Goal: Contribute content: Add original content to the website for others to see

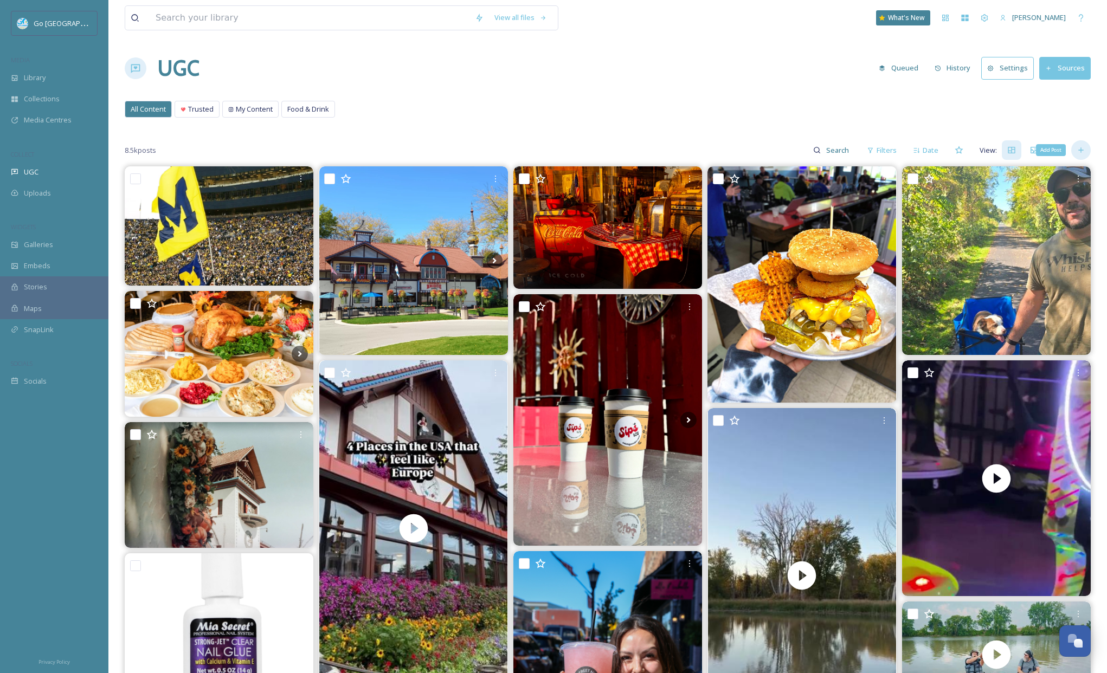
click at [1078, 146] on icon at bounding box center [1081, 150] width 9 height 9
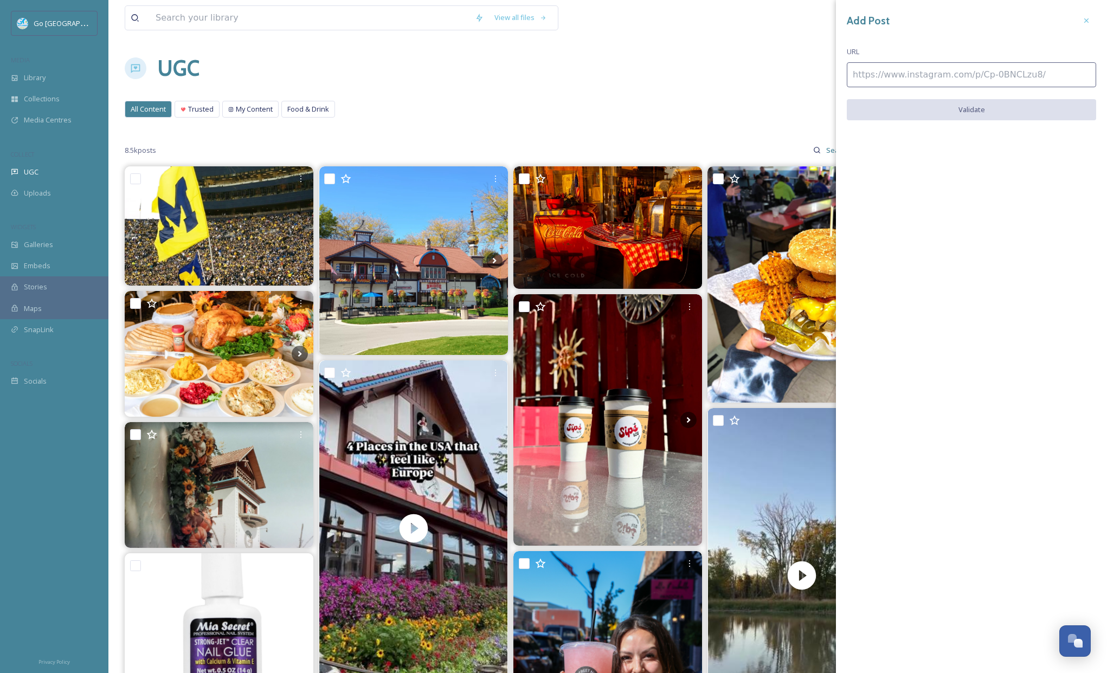
click at [905, 79] on input at bounding box center [971, 74] width 249 height 25
paste input "https://www.instagram.com/p/DPOjrvQEeWY/"
type input "https://www.instagram.com/p/DPOjrvQEeWY/"
drag, startPoint x: 954, startPoint y: 114, endPoint x: 963, endPoint y: 117, distance: 9.8
click at [954, 114] on button "Validate" at bounding box center [971, 110] width 249 height 22
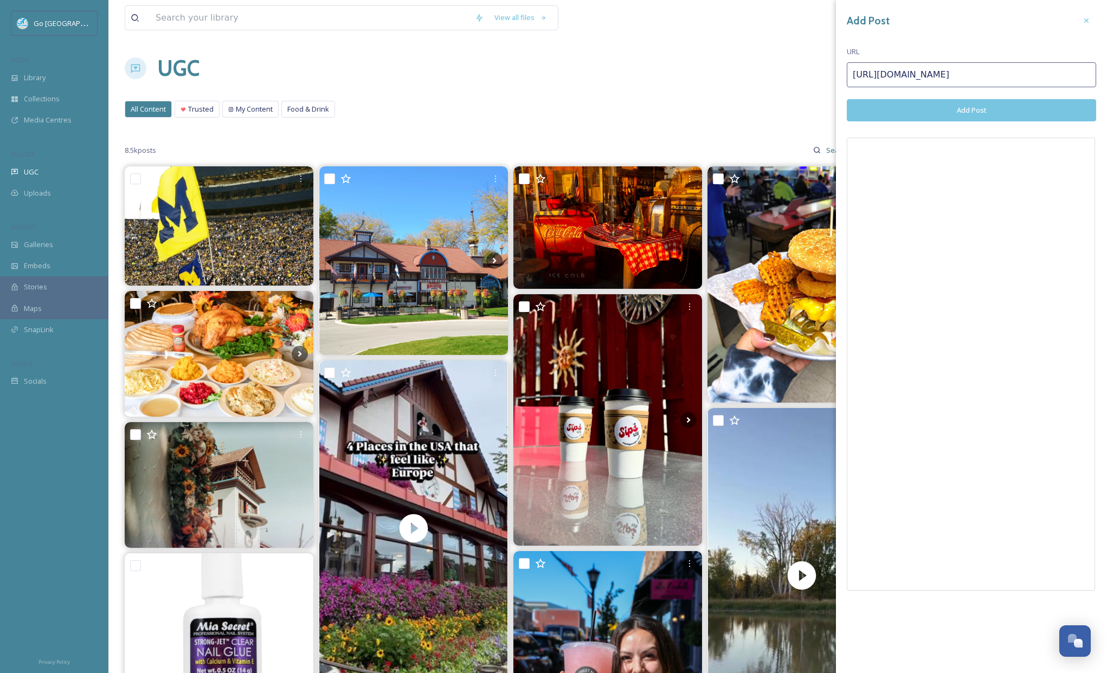
click at [995, 108] on button "Add Post" at bounding box center [971, 110] width 249 height 22
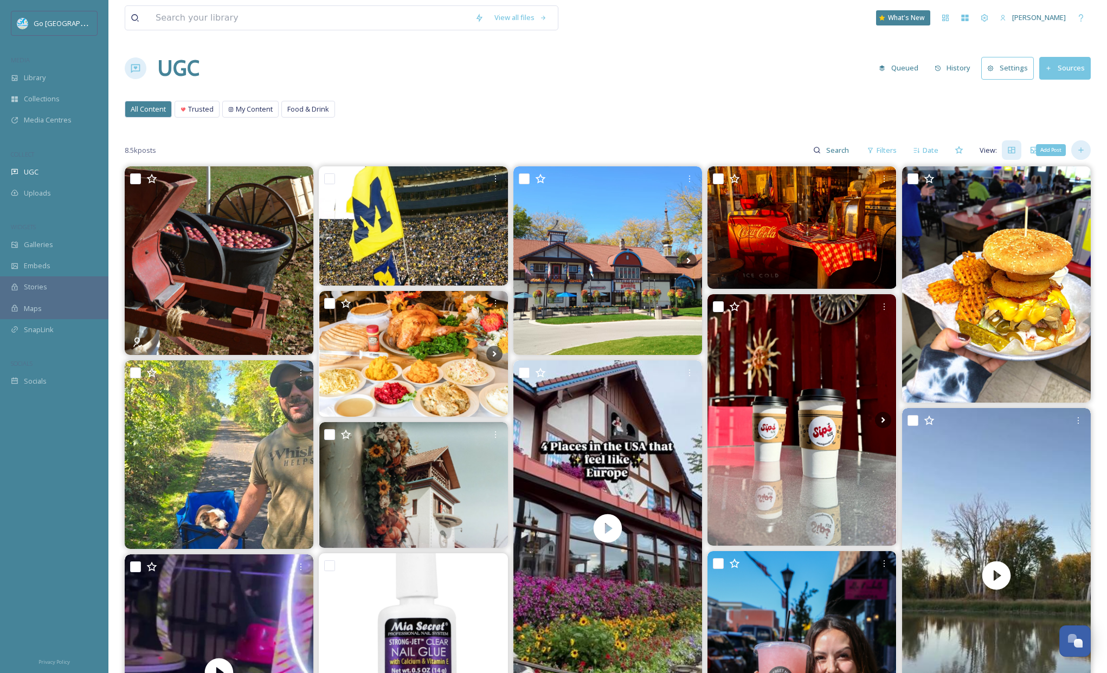
click at [1083, 148] on icon at bounding box center [1081, 150] width 9 height 9
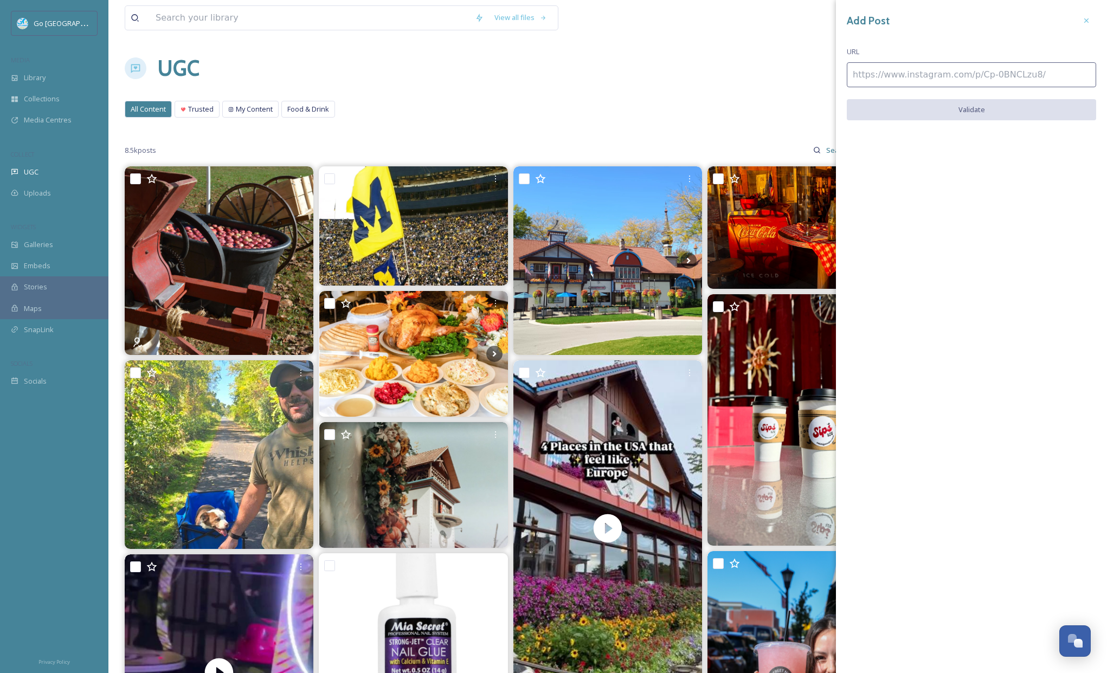
click at [908, 75] on input at bounding box center [971, 74] width 249 height 25
paste input "https://www.instagram.com/p/DPOeSZjkcpW/"
type input "https://www.instagram.com/p/DPOeSZjkcpW/"
click at [966, 108] on button "Validate" at bounding box center [971, 110] width 249 height 22
click at [1019, 114] on button "Add Post" at bounding box center [971, 110] width 249 height 22
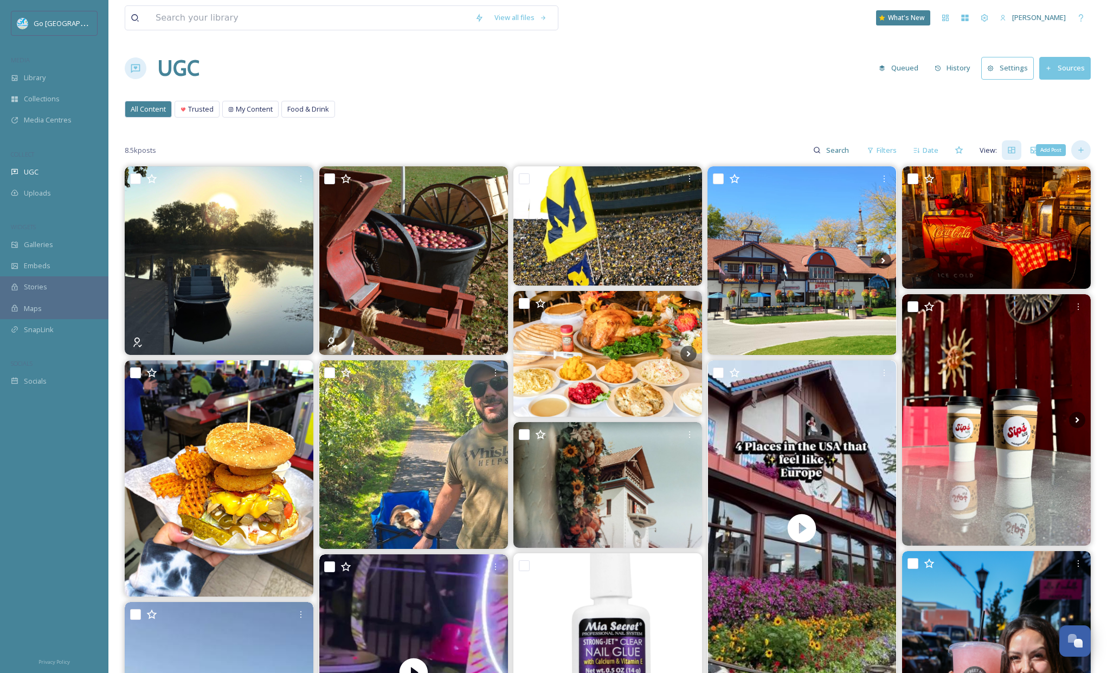
click at [1082, 153] on icon at bounding box center [1081, 150] width 9 height 9
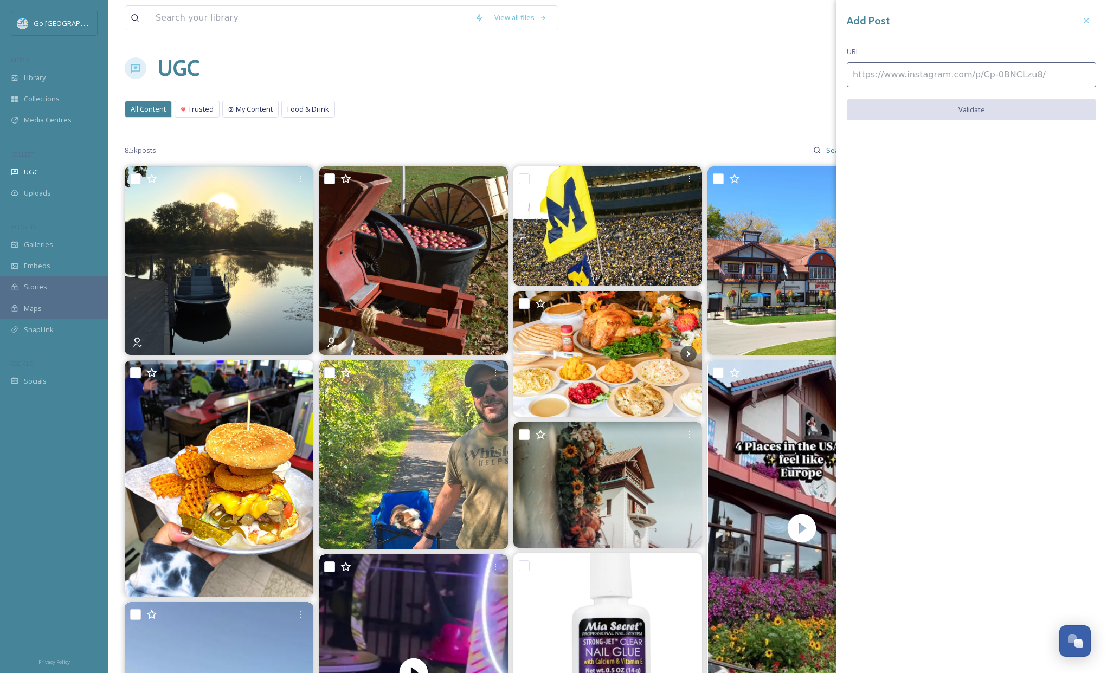
click at [862, 72] on input at bounding box center [971, 74] width 249 height 25
paste input "https://www.instagram.com/p/DPMDSK-AZFF/"
type input "https://www.instagram.com/p/DPMDSK-AZFF/"
click at [986, 110] on button "Validate" at bounding box center [971, 110] width 249 height 22
click at [1005, 106] on button "Add Post" at bounding box center [971, 110] width 249 height 22
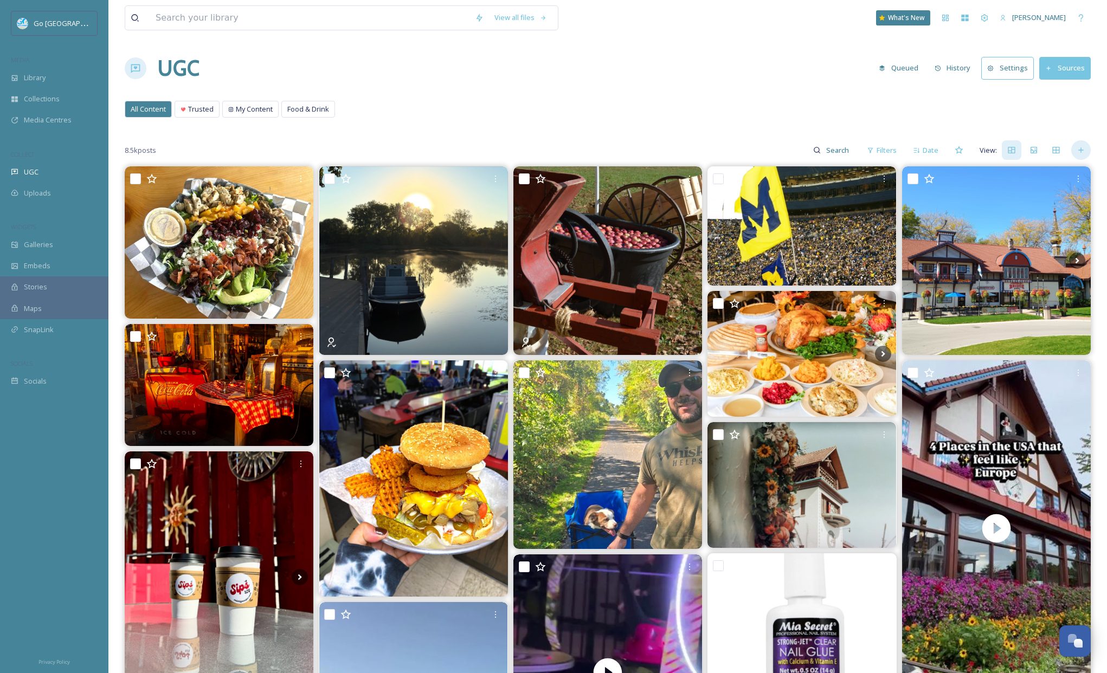
click at [1078, 146] on icon at bounding box center [1081, 150] width 9 height 9
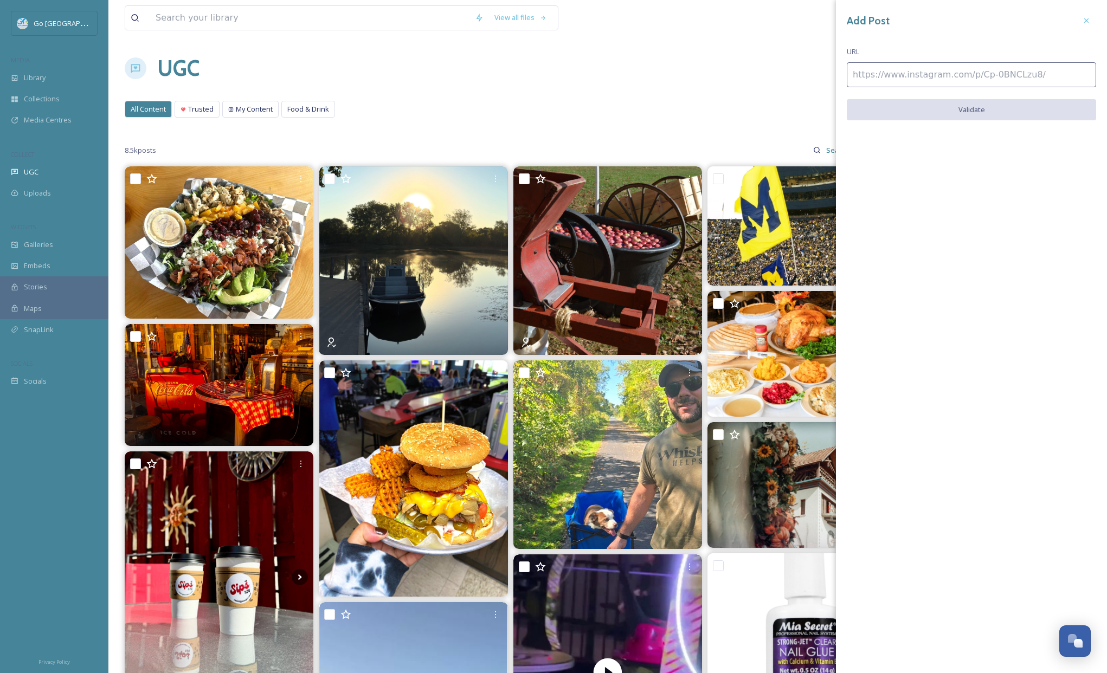
click at [862, 71] on input at bounding box center [971, 74] width 249 height 25
paste input "https://www.instagram.com/p/DPM7pSEjqMV/"
type input "https://www.instagram.com/p/DPM7pSEjqMV/"
click at [982, 105] on button "Validate" at bounding box center [971, 110] width 249 height 22
click at [978, 105] on button "Add Post" at bounding box center [971, 110] width 249 height 22
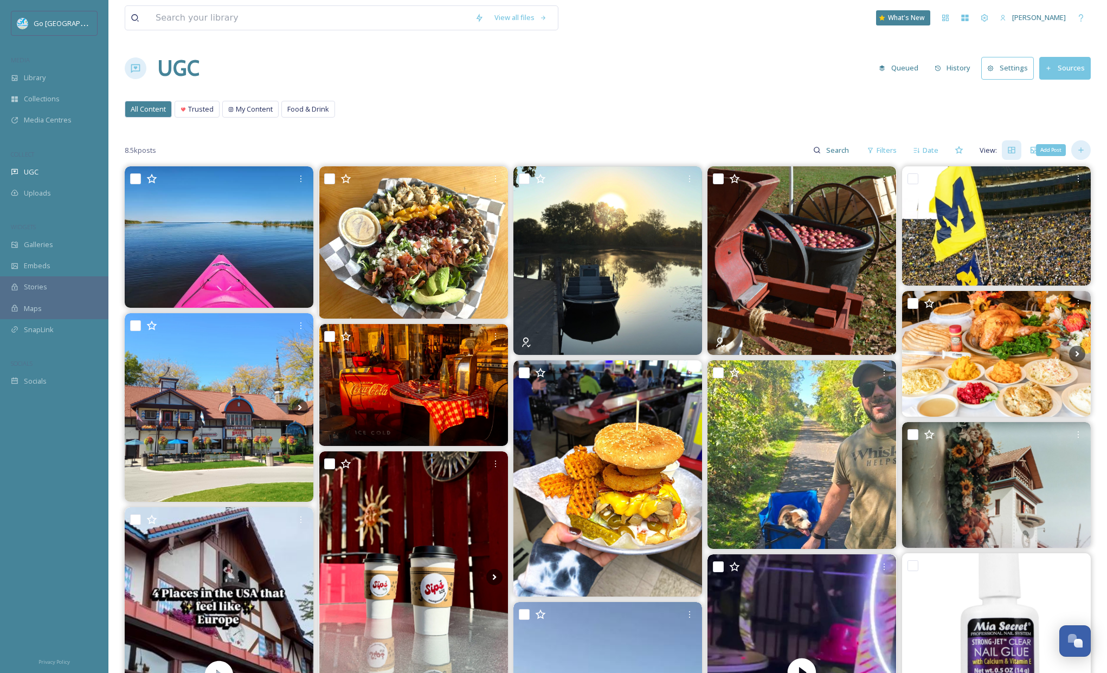
click at [1087, 150] on div "Add Post" at bounding box center [1081, 150] width 20 height 20
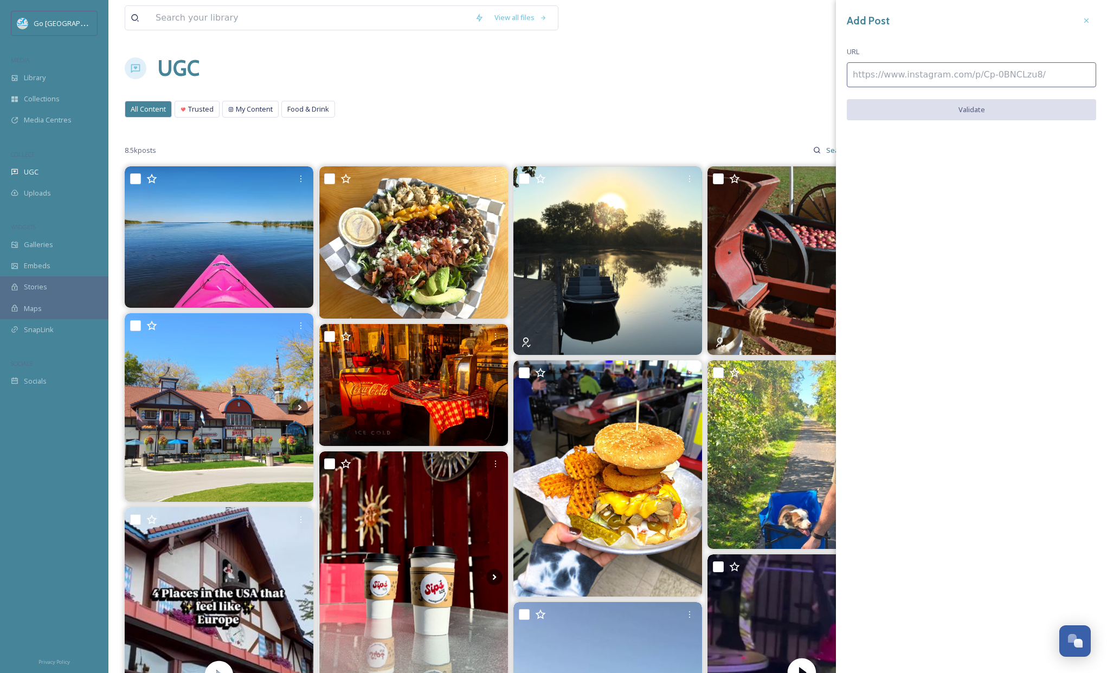
click at [943, 73] on input at bounding box center [971, 74] width 249 height 25
paste input "https://www.instagram.com/p/DPFDMy3Dt30/"
type input "https://www.instagram.com/p/DPFDMy3Dt30/"
click at [983, 115] on button "Validate" at bounding box center [971, 110] width 249 height 22
click at [984, 117] on button "Add Post" at bounding box center [971, 110] width 249 height 22
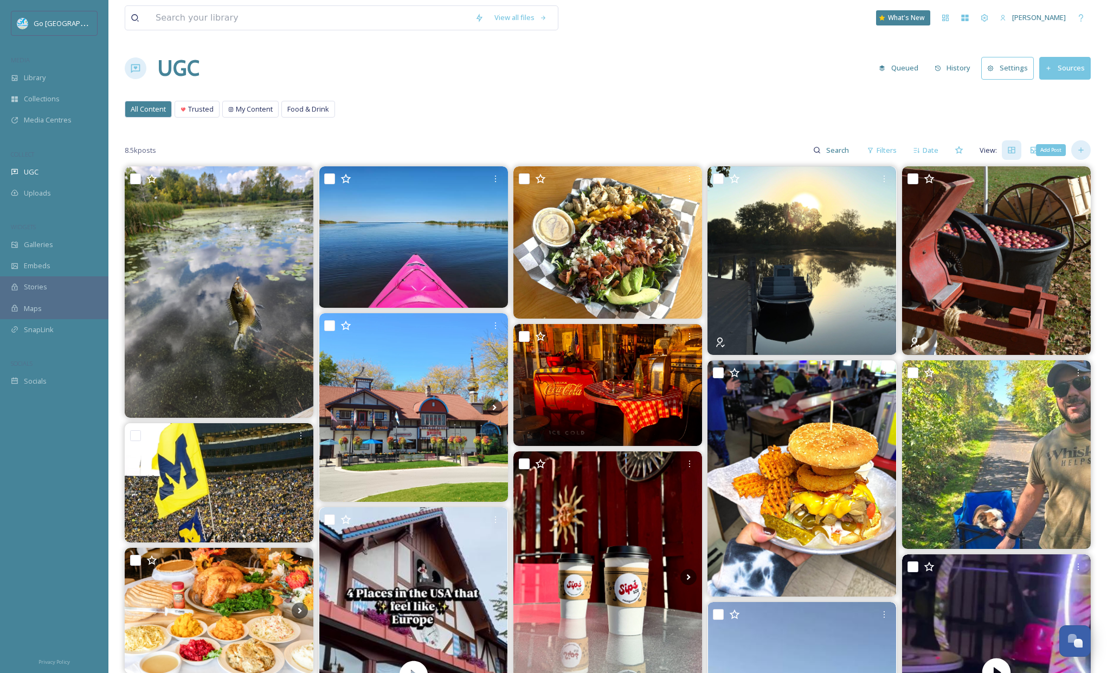
click at [1083, 145] on div "Add Post" at bounding box center [1081, 150] width 20 height 20
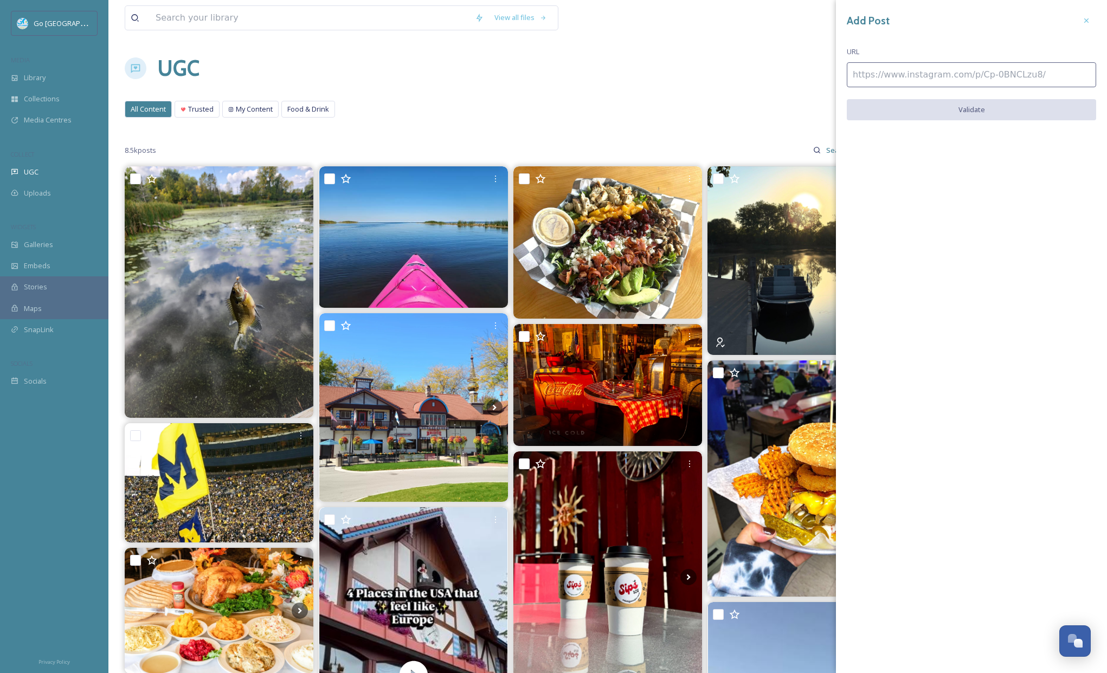
click at [856, 70] on input at bounding box center [971, 74] width 249 height 25
paste input "https://www.instagram.com/p/DPM6UMRCfZG/"
type input "https://www.instagram.com/p/DPM6UMRCfZG/"
click at [963, 108] on button "Validate" at bounding box center [971, 110] width 249 height 22
click at [971, 114] on button "Add Post" at bounding box center [971, 110] width 249 height 22
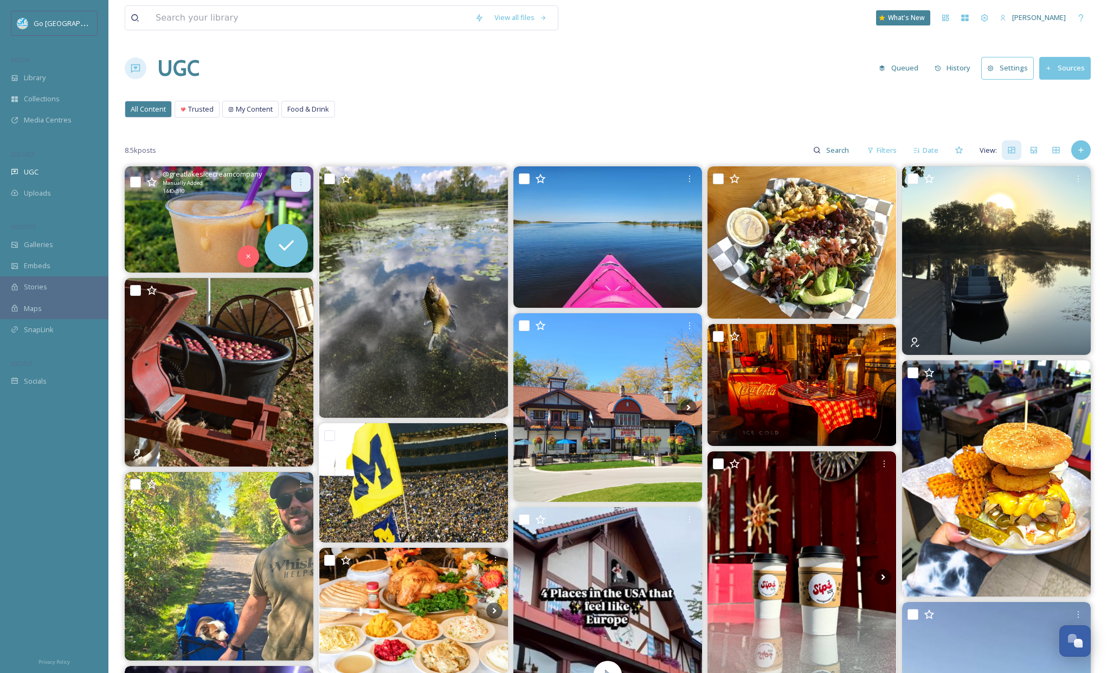
click at [299, 175] on div at bounding box center [301, 182] width 20 height 20
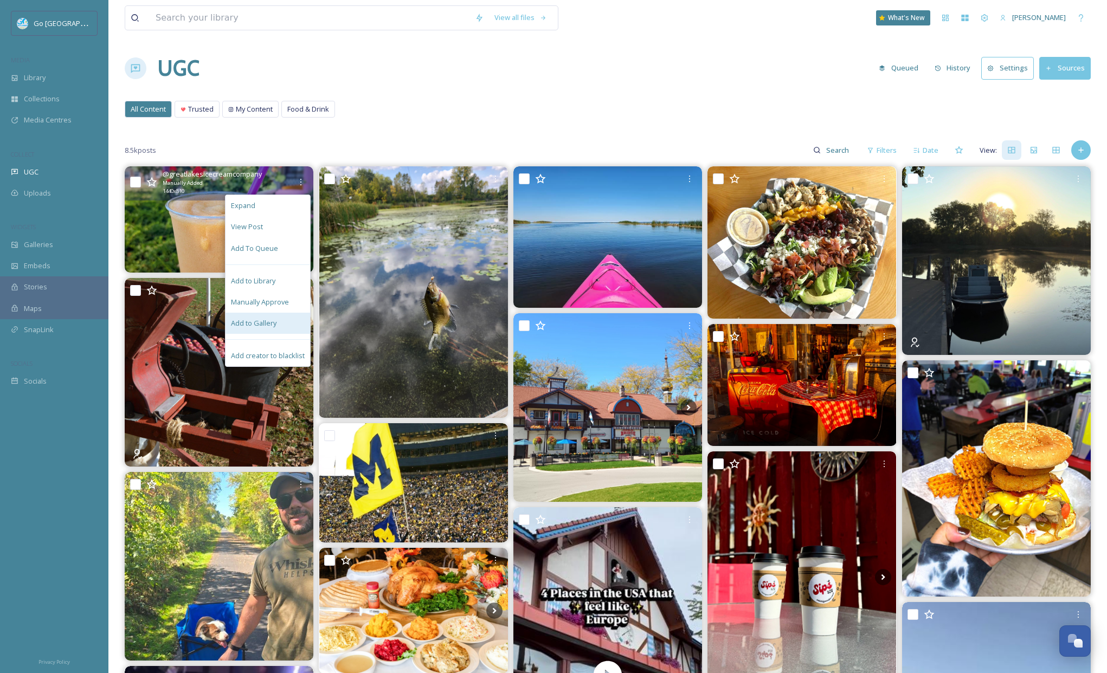
click at [269, 319] on span "Add to Gallery" at bounding box center [254, 323] width 46 height 10
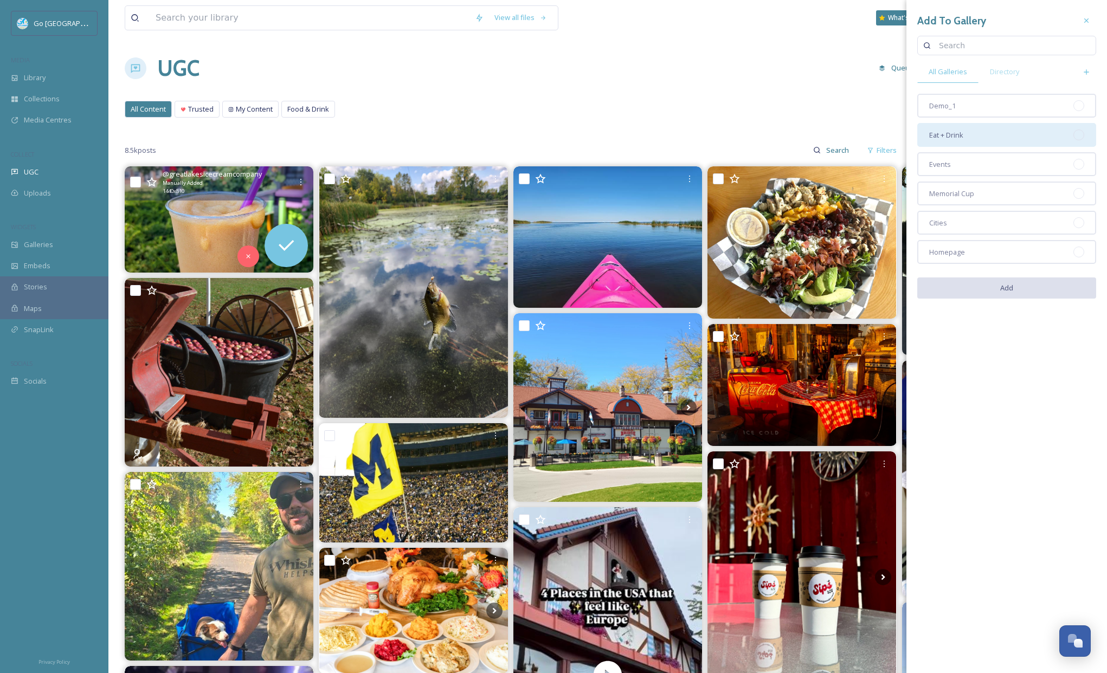
click at [948, 135] on span "Eat + Drink" at bounding box center [946, 135] width 34 height 10
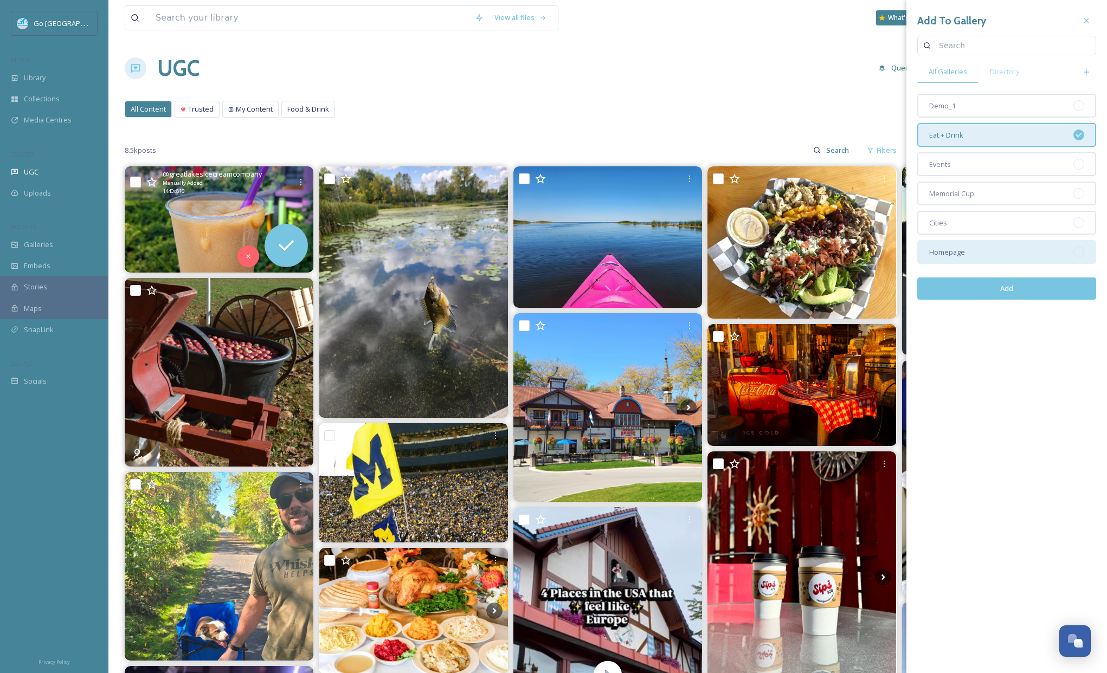
click at [952, 255] on span "Homepage" at bounding box center [947, 252] width 36 height 10
click at [1012, 286] on button "Add" at bounding box center [1006, 289] width 179 height 22
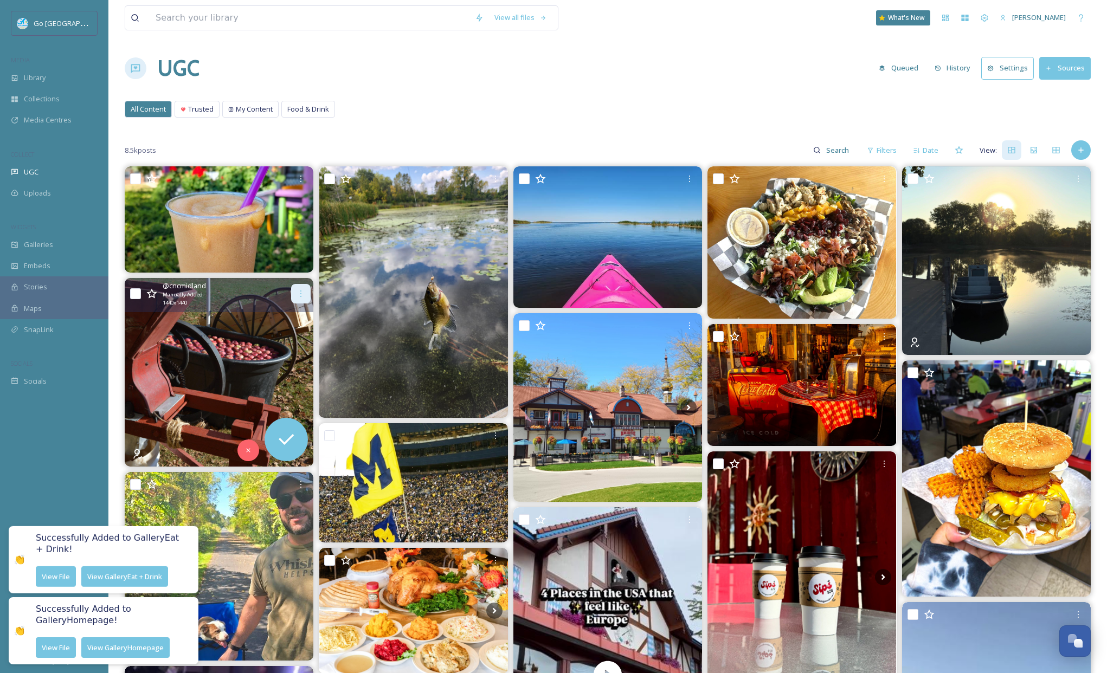
click at [298, 292] on icon at bounding box center [301, 294] width 9 height 9
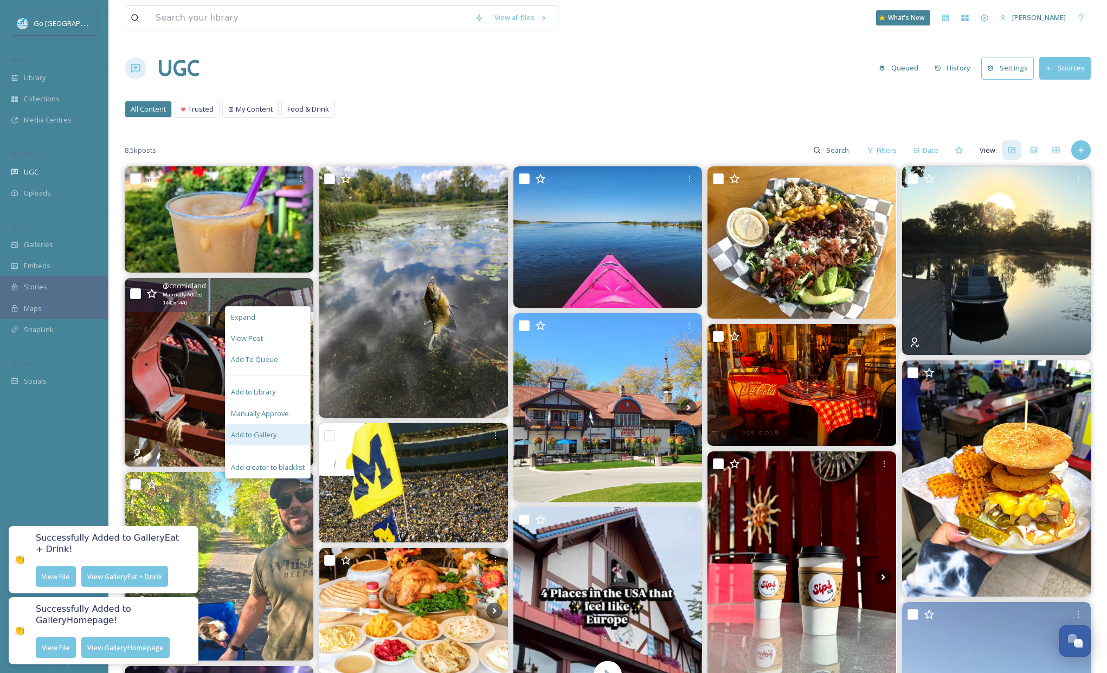
click at [260, 435] on span "Add to Gallery" at bounding box center [254, 435] width 46 height 10
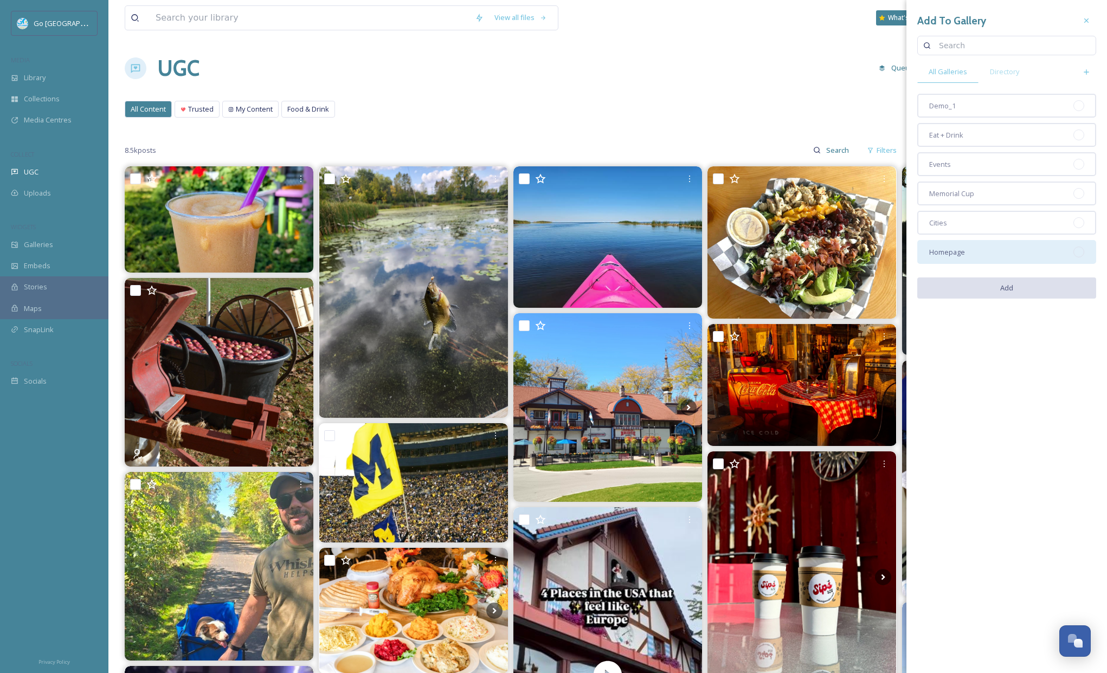
click at [979, 252] on div "Homepage" at bounding box center [1006, 252] width 179 height 24
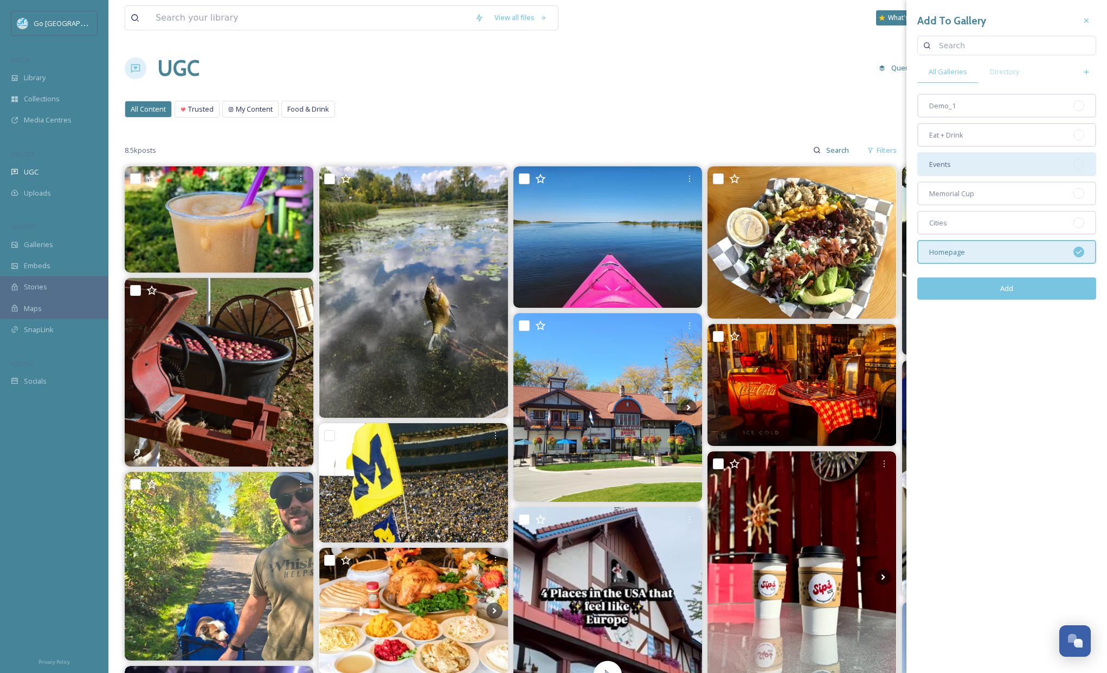
click at [965, 158] on div "Events" at bounding box center [1006, 164] width 179 height 24
click at [1025, 293] on button "Add" at bounding box center [1006, 289] width 179 height 22
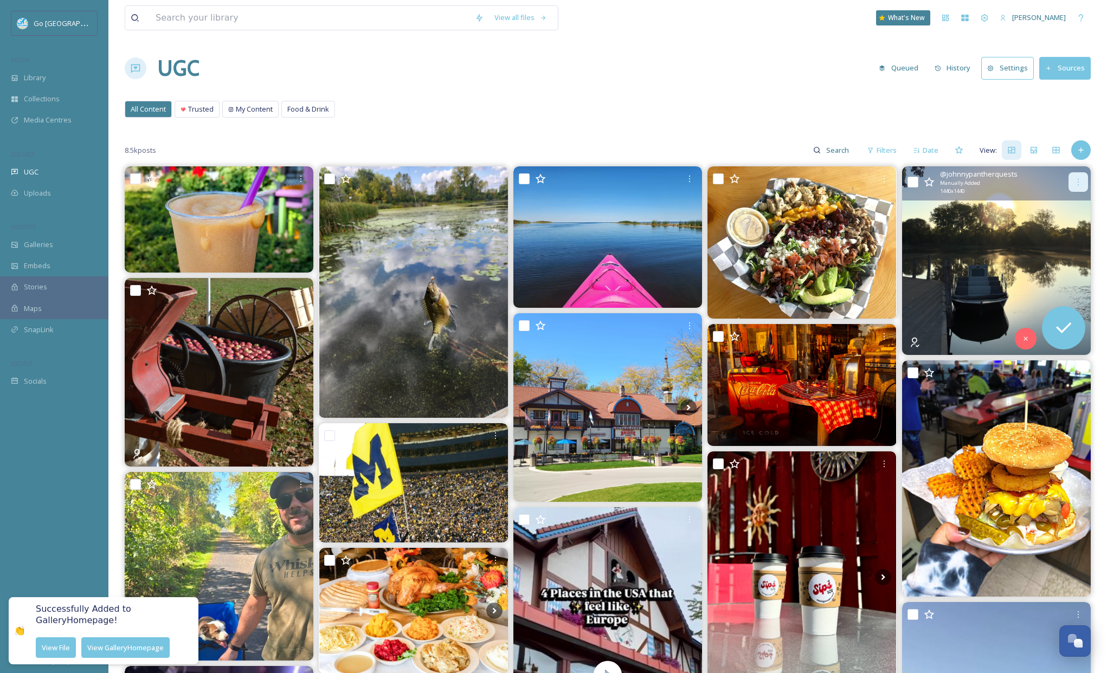
click at [1079, 184] on icon at bounding box center [1078, 182] width 9 height 9
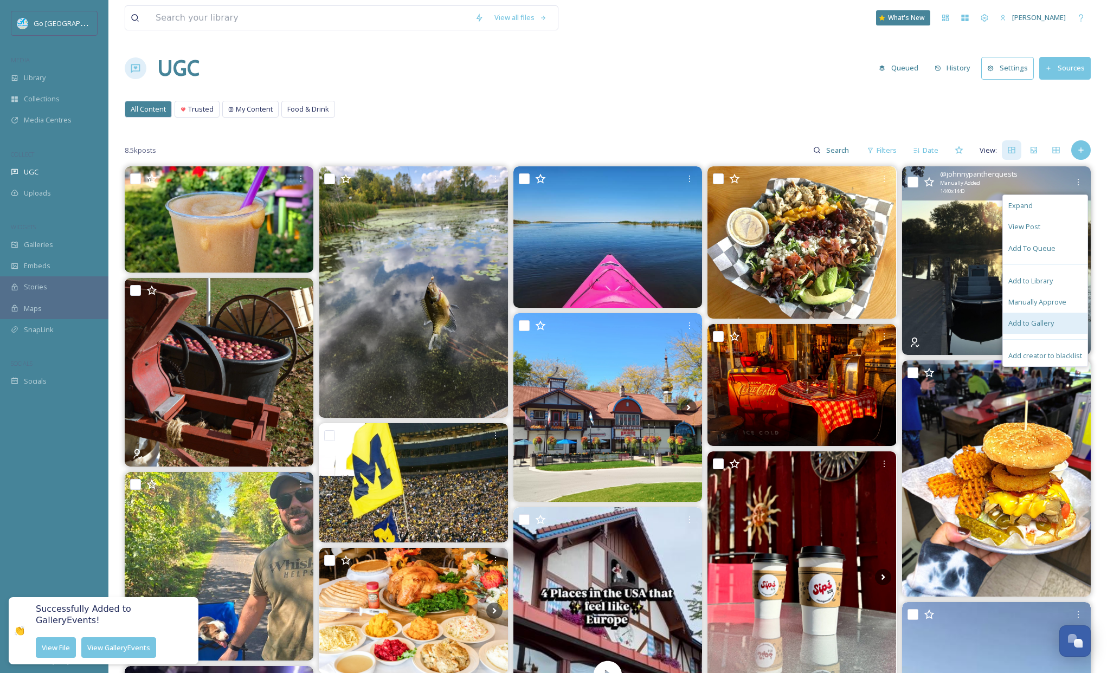
click at [1026, 325] on span "Add to Gallery" at bounding box center [1031, 323] width 46 height 10
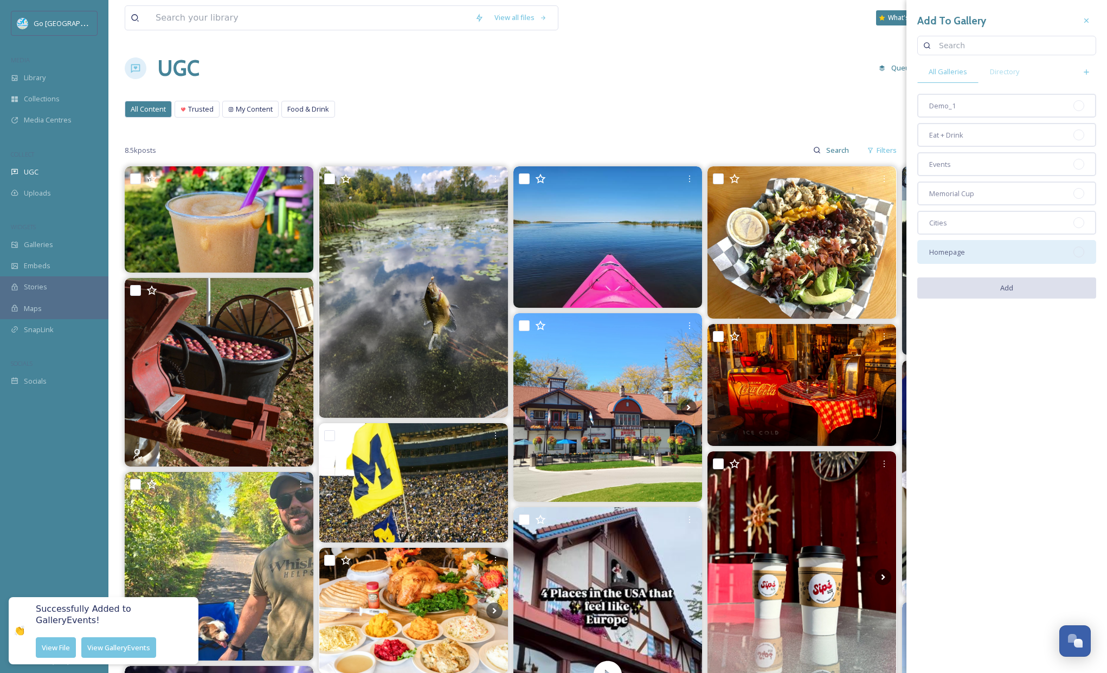
click at [970, 257] on div "Homepage" at bounding box center [1006, 252] width 179 height 24
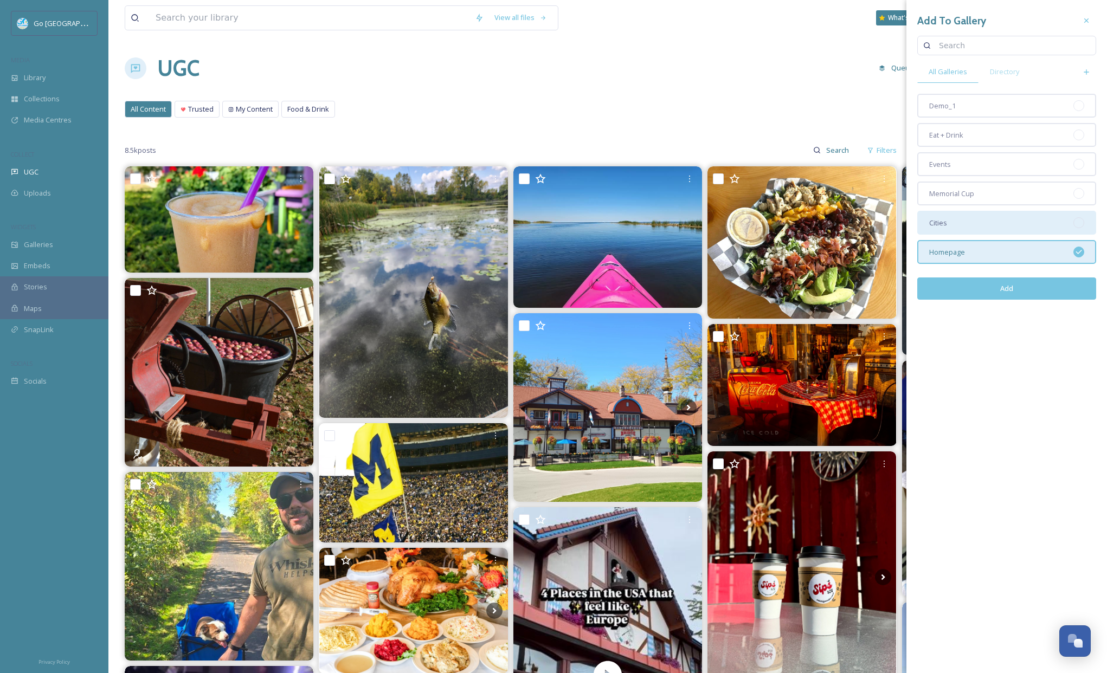
click at [950, 226] on div "Cities" at bounding box center [1006, 223] width 179 height 24
click at [990, 290] on button "Add" at bounding box center [1006, 289] width 179 height 22
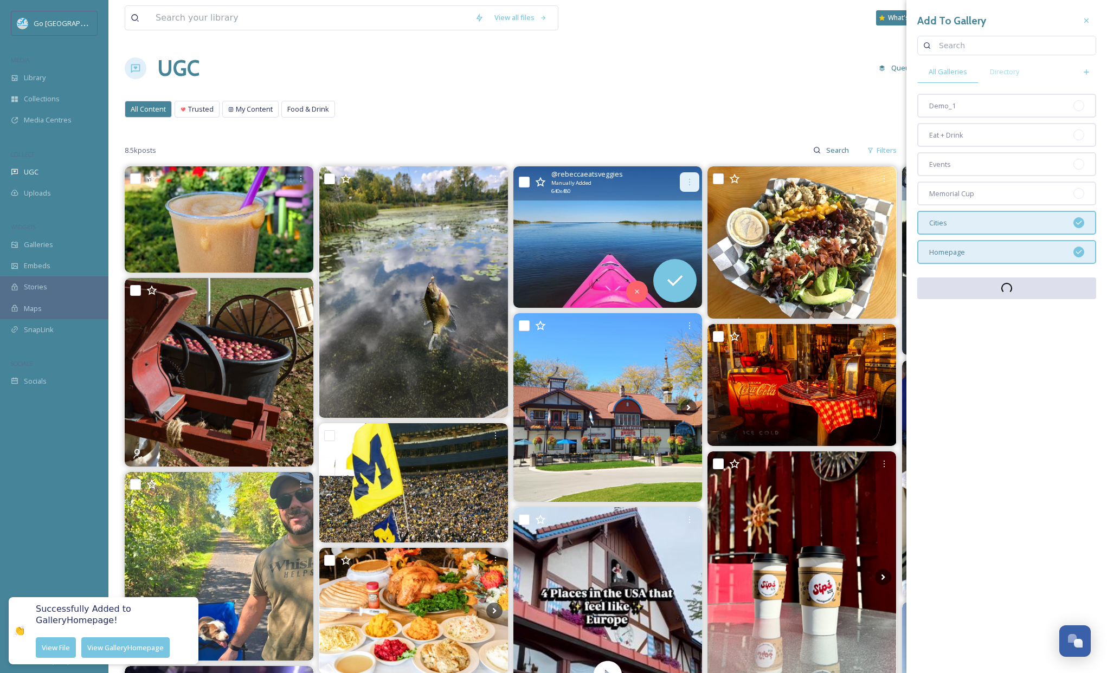
click at [682, 178] on div at bounding box center [690, 182] width 20 height 20
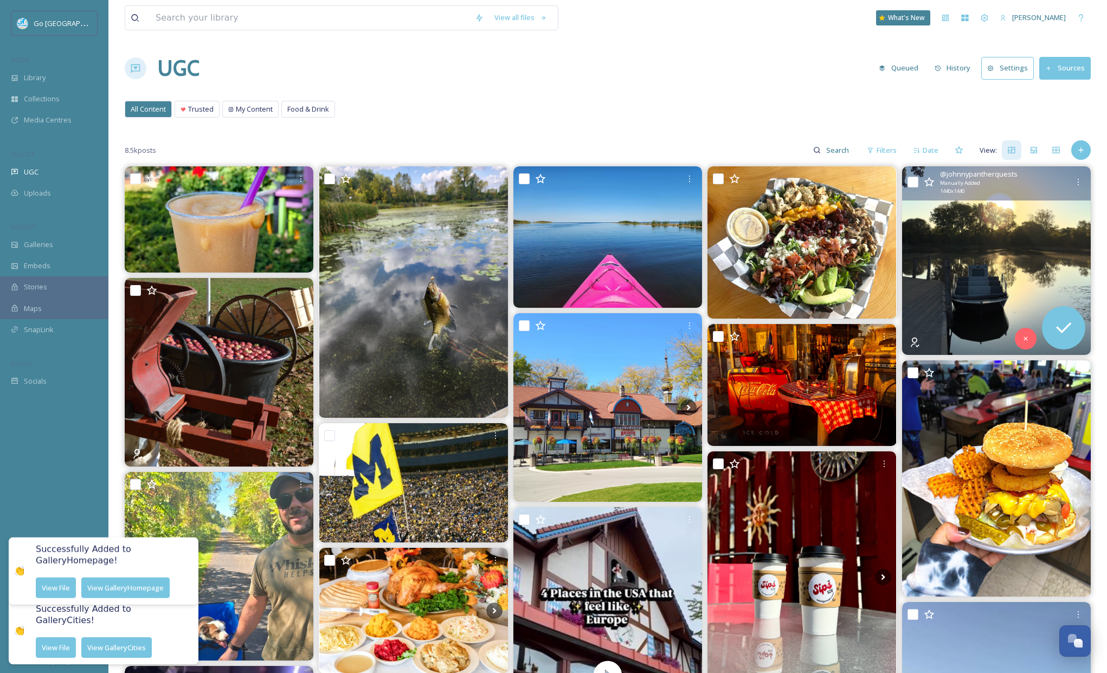
click at [654, 102] on div "All Content Trusted My Content Food & Drink All Content Trusted My Content Food…" at bounding box center [608, 112] width 966 height 22
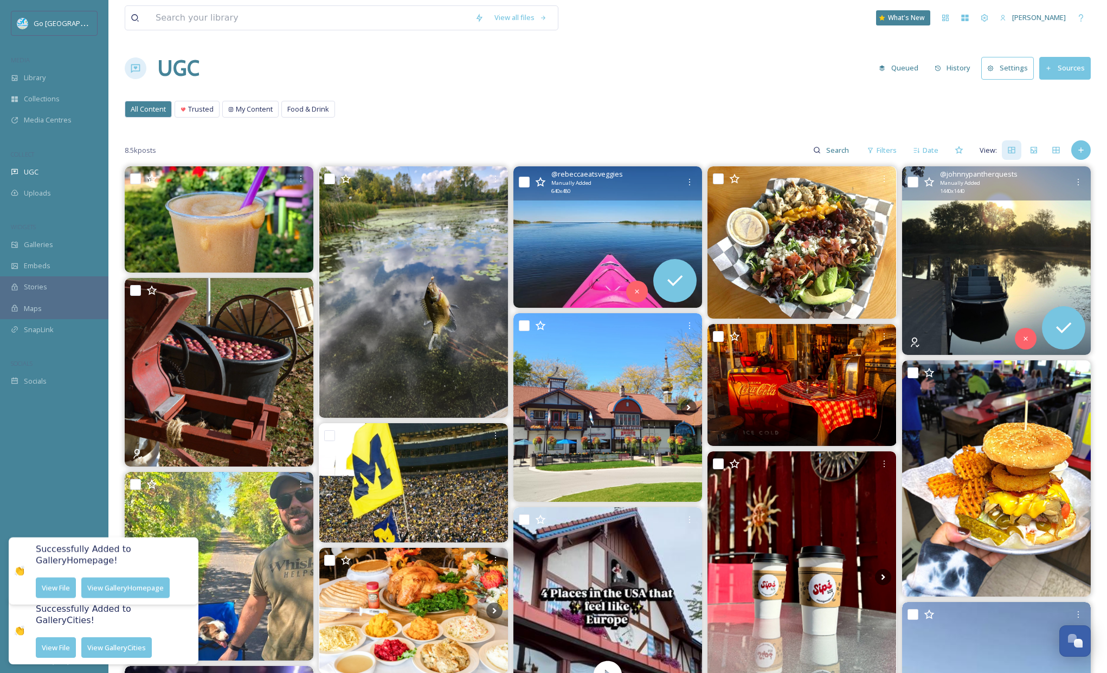
click at [634, 243] on img at bounding box center [607, 237] width 189 height 142
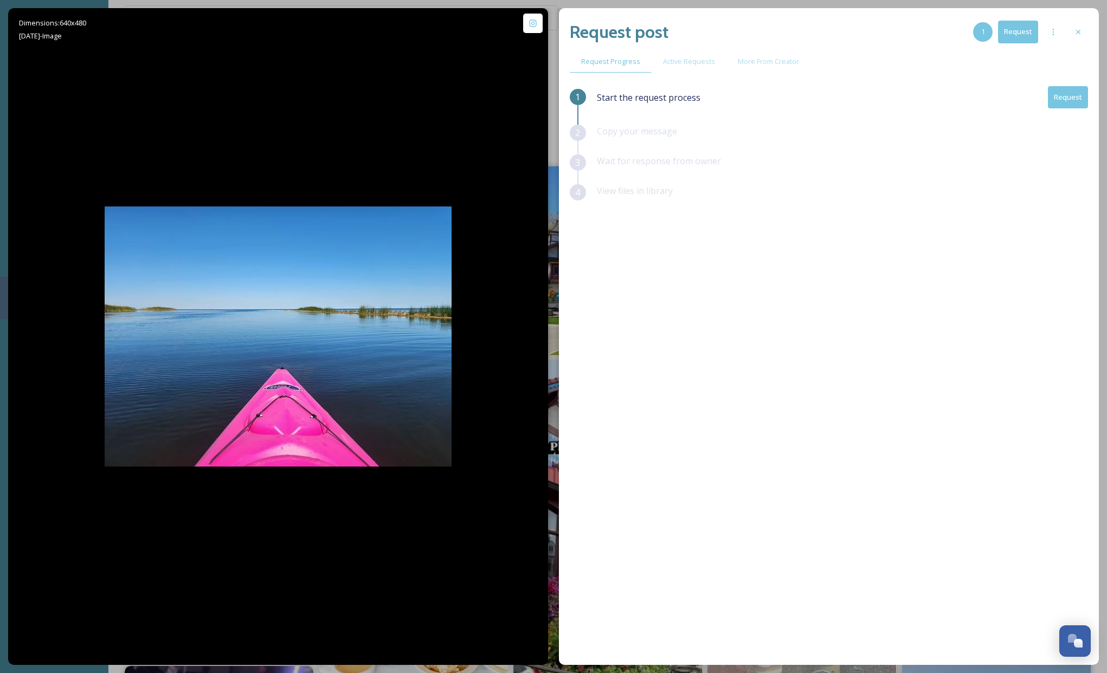
click at [1061, 94] on button "Request" at bounding box center [1068, 97] width 40 height 22
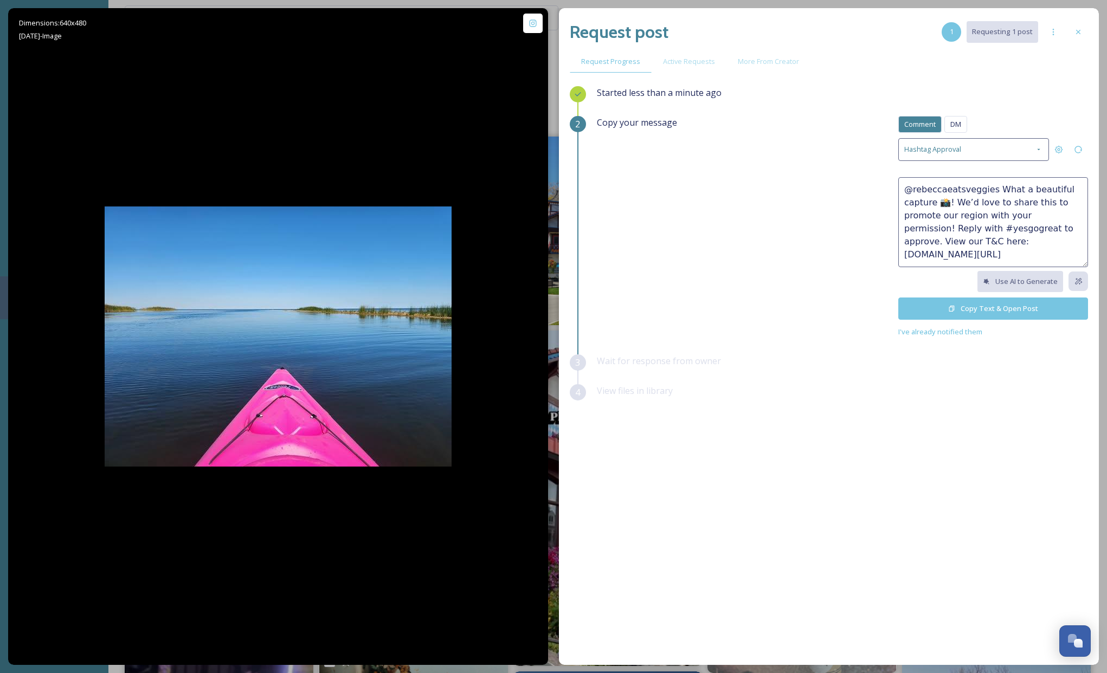
scroll to position [33, 0]
click at [1010, 311] on button "Copy Text & Open Post" at bounding box center [993, 309] width 190 height 22
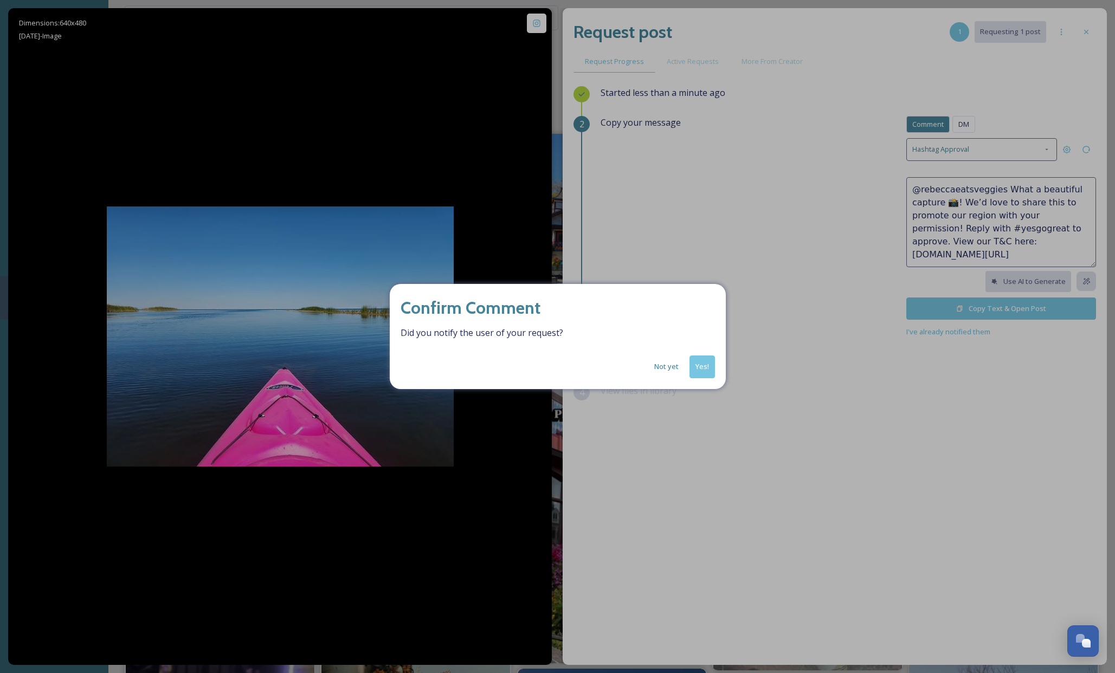
click at [697, 368] on button "Yes!" at bounding box center [702, 367] width 25 height 22
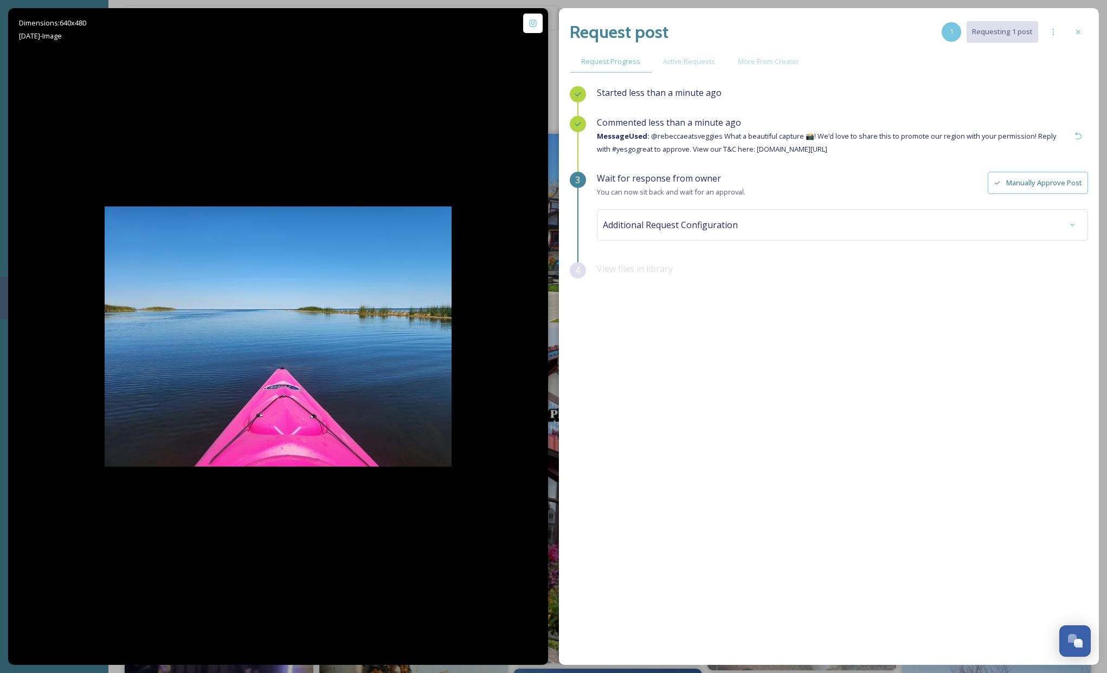
click at [1075, 29] on icon at bounding box center [1078, 32] width 9 height 9
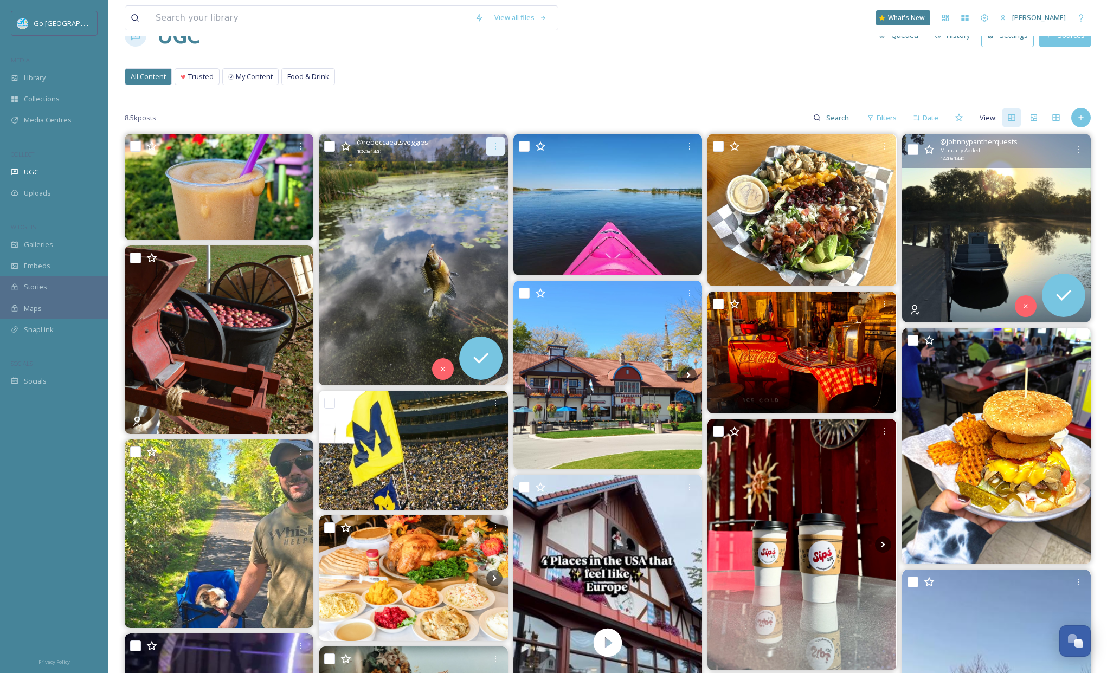
click at [496, 147] on icon at bounding box center [495, 146] width 9 height 9
click at [445, 86] on div "All Content Trusted My Content Food & Drink All Content Trusted My Content Food…" at bounding box center [608, 79] width 966 height 22
click at [413, 205] on img at bounding box center [413, 260] width 189 height 252
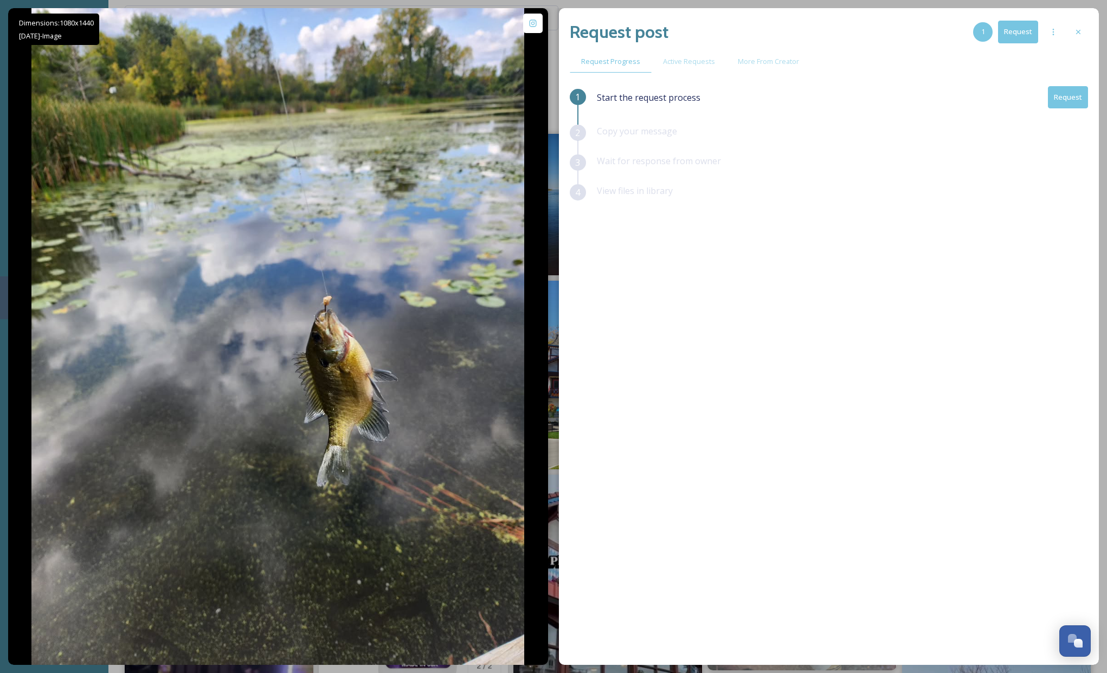
click at [1064, 94] on button "Request" at bounding box center [1068, 97] width 40 height 22
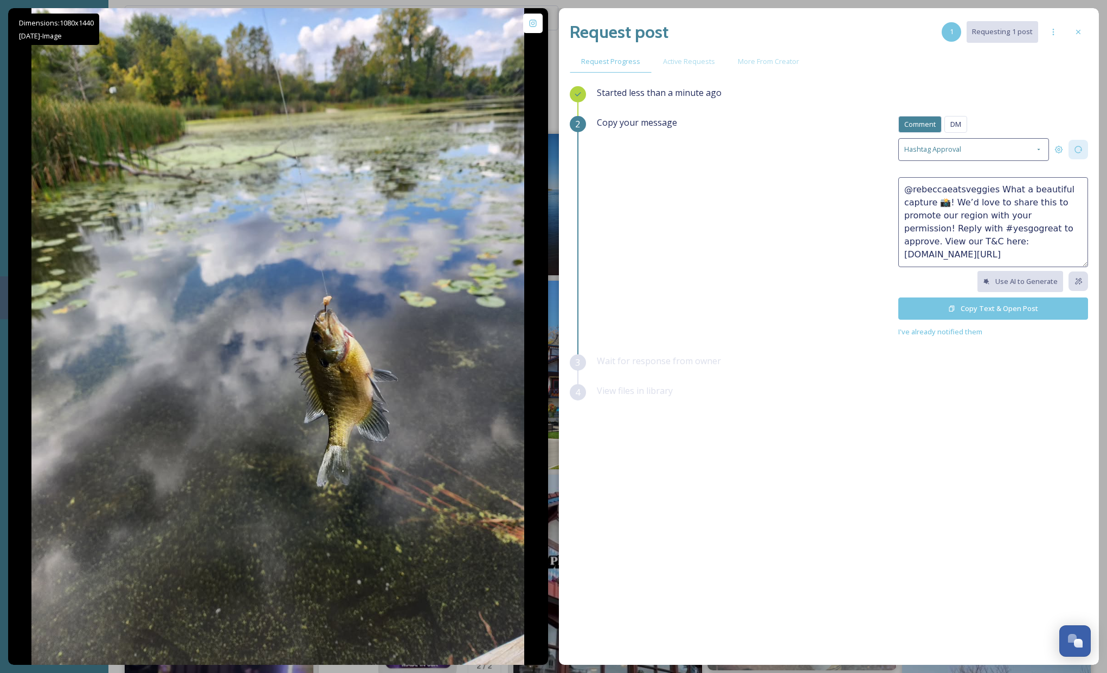
click at [1078, 145] on icon at bounding box center [1078, 149] width 9 height 9
click at [1083, 144] on div "Randomise" at bounding box center [1079, 150] width 20 height 20
click at [1081, 146] on icon at bounding box center [1078, 149] width 7 height 7
type textarea "@rebeccaeatsveggies We'd love to use this in our social or for promotional piec…"
click at [1001, 312] on button "Copy Text & Open Post" at bounding box center [993, 309] width 190 height 22
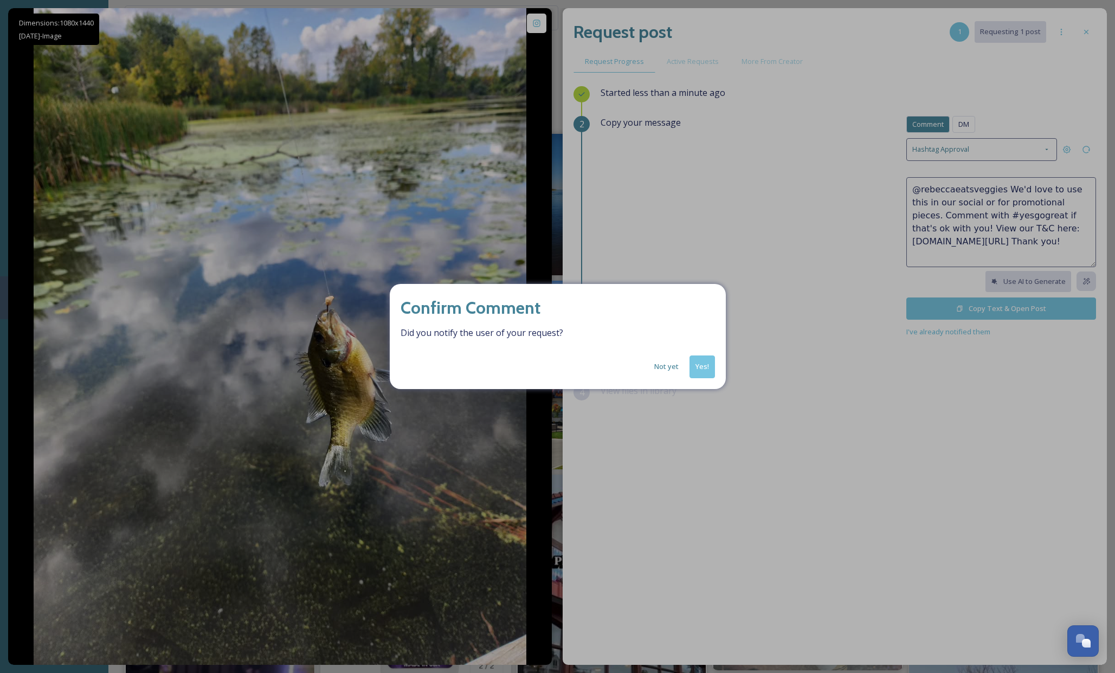
click at [702, 366] on button "Yes!" at bounding box center [702, 367] width 25 height 22
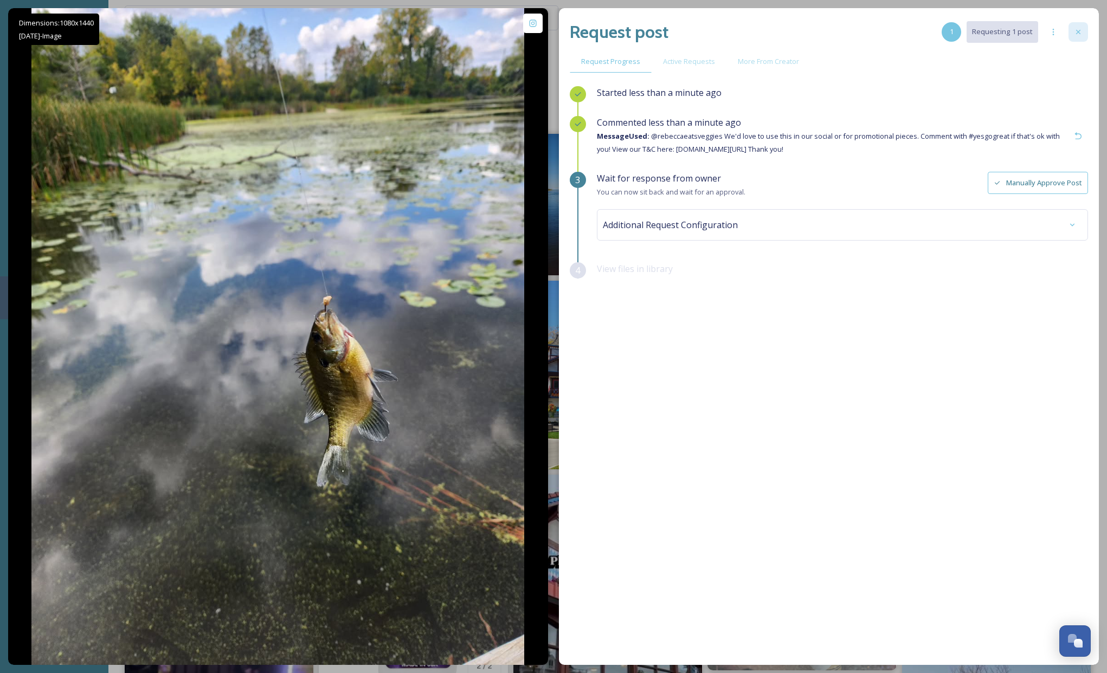
click at [1075, 28] on icon at bounding box center [1078, 32] width 9 height 9
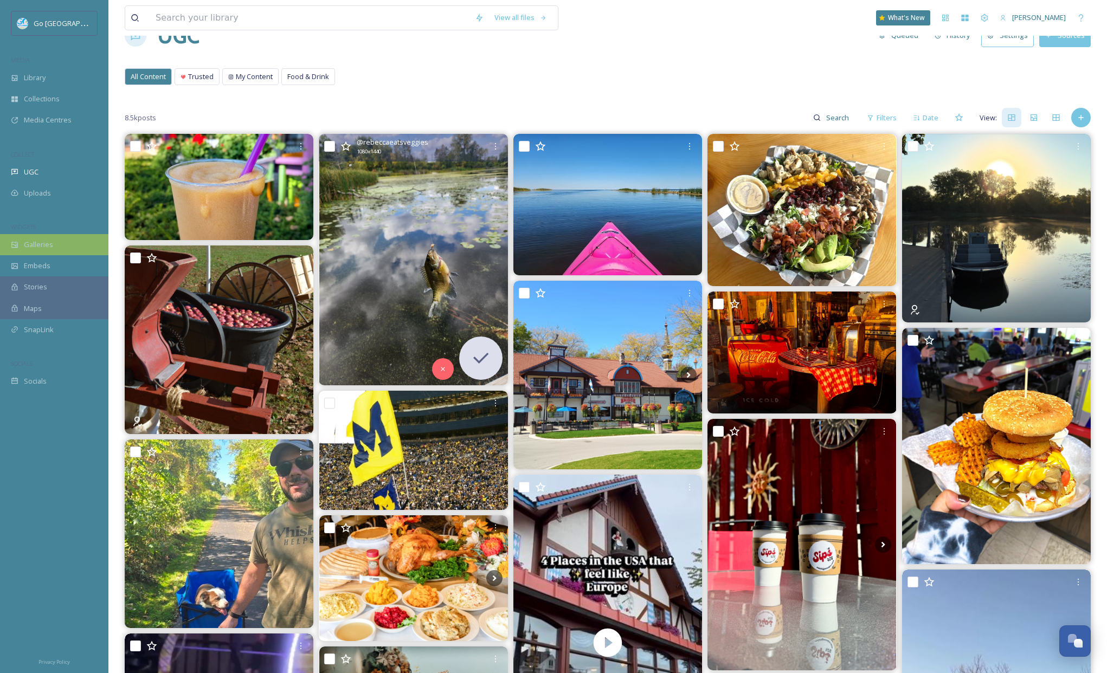
click at [53, 249] on div "Galleries" at bounding box center [54, 244] width 108 height 21
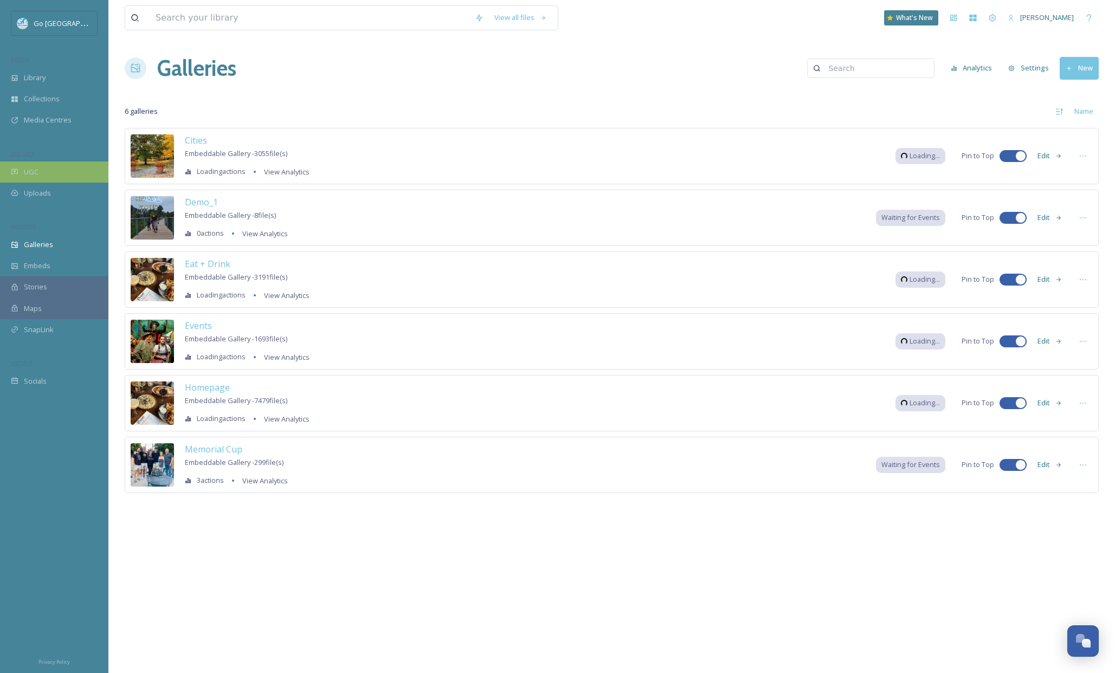
click at [31, 174] on span "UGC" at bounding box center [31, 172] width 15 height 10
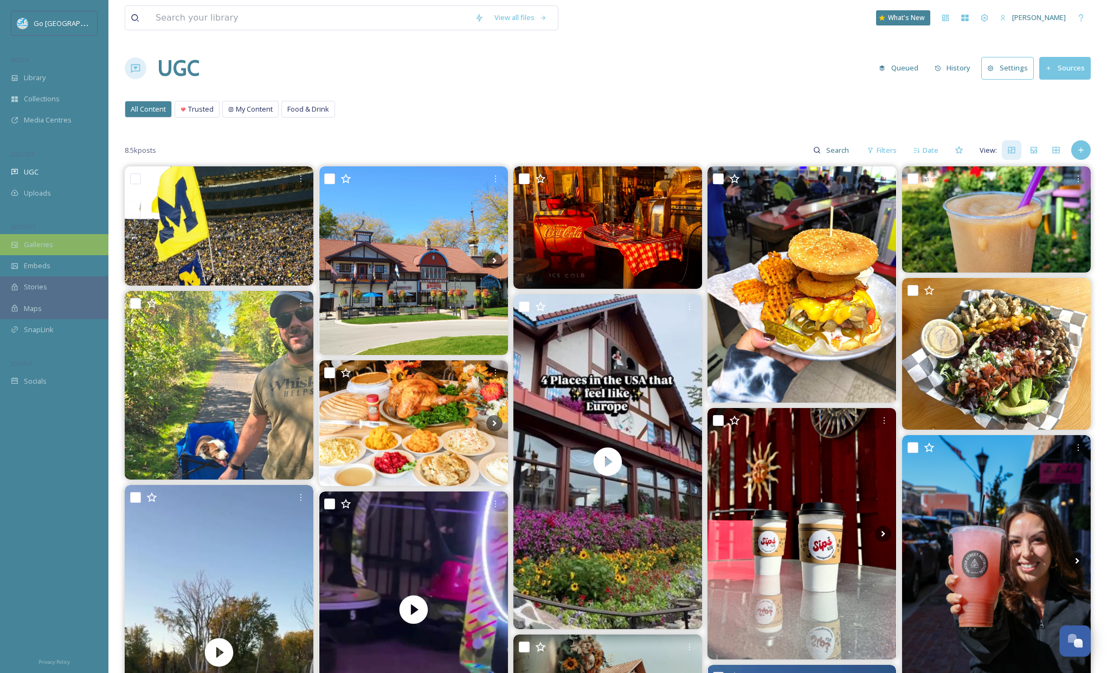
click at [61, 249] on div "Galleries" at bounding box center [54, 244] width 108 height 21
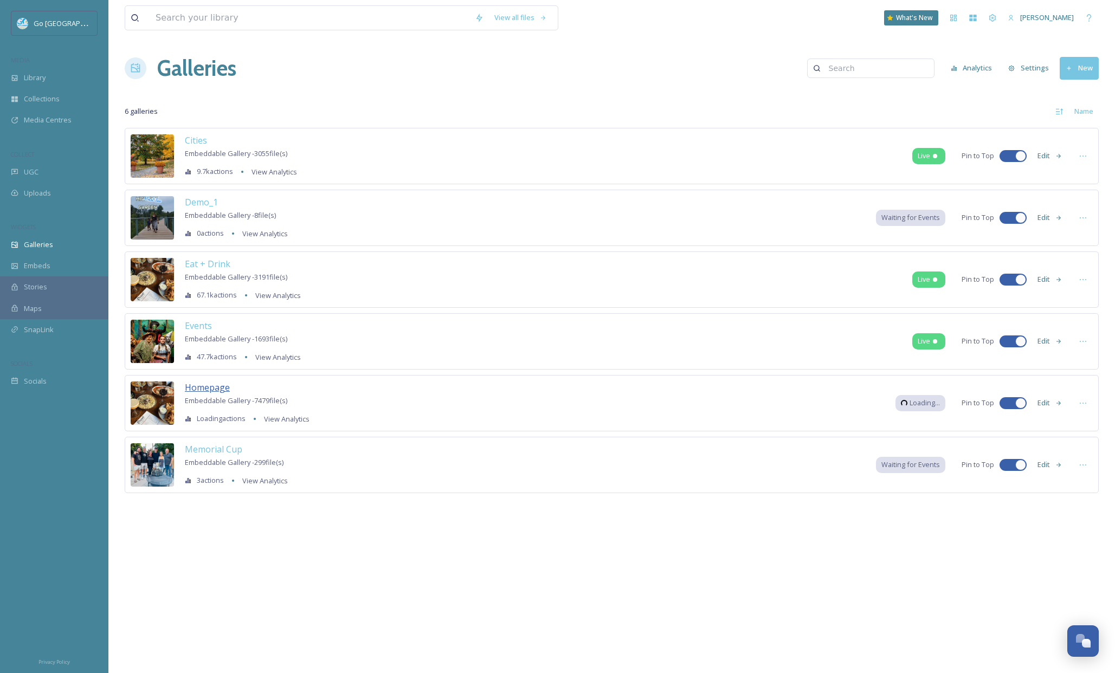
click at [210, 386] on span "Homepage" at bounding box center [207, 388] width 45 height 12
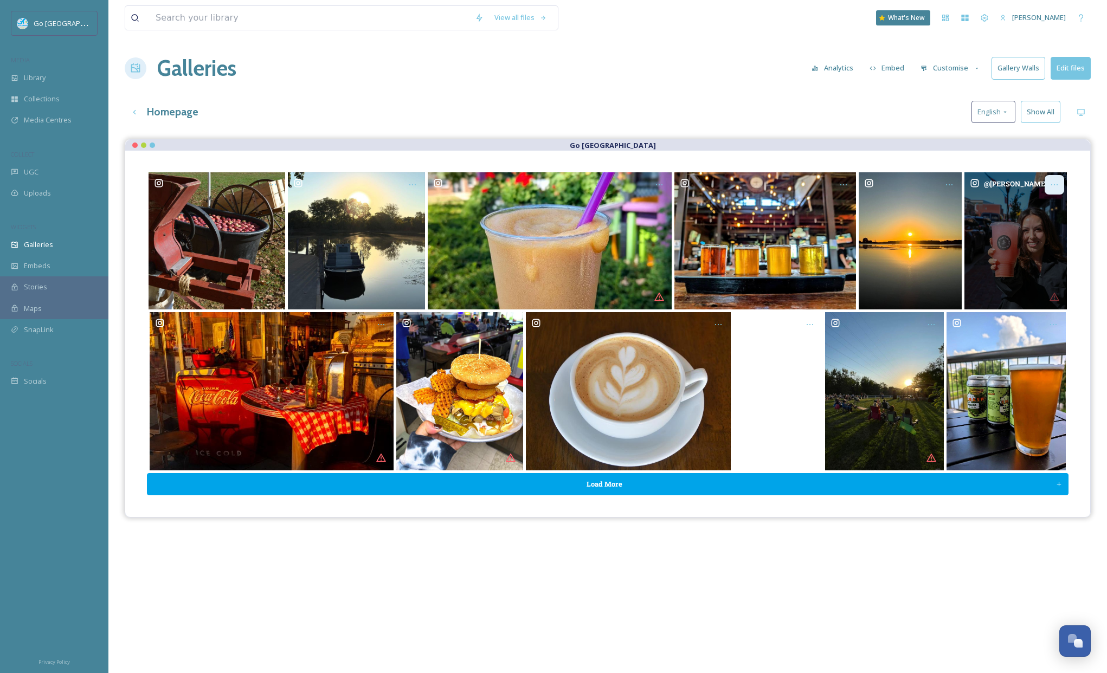
click at [1055, 183] on icon "Opens media popup. Media description: waterstreet.nutrition-6177405.jpg." at bounding box center [1054, 185] width 9 height 9
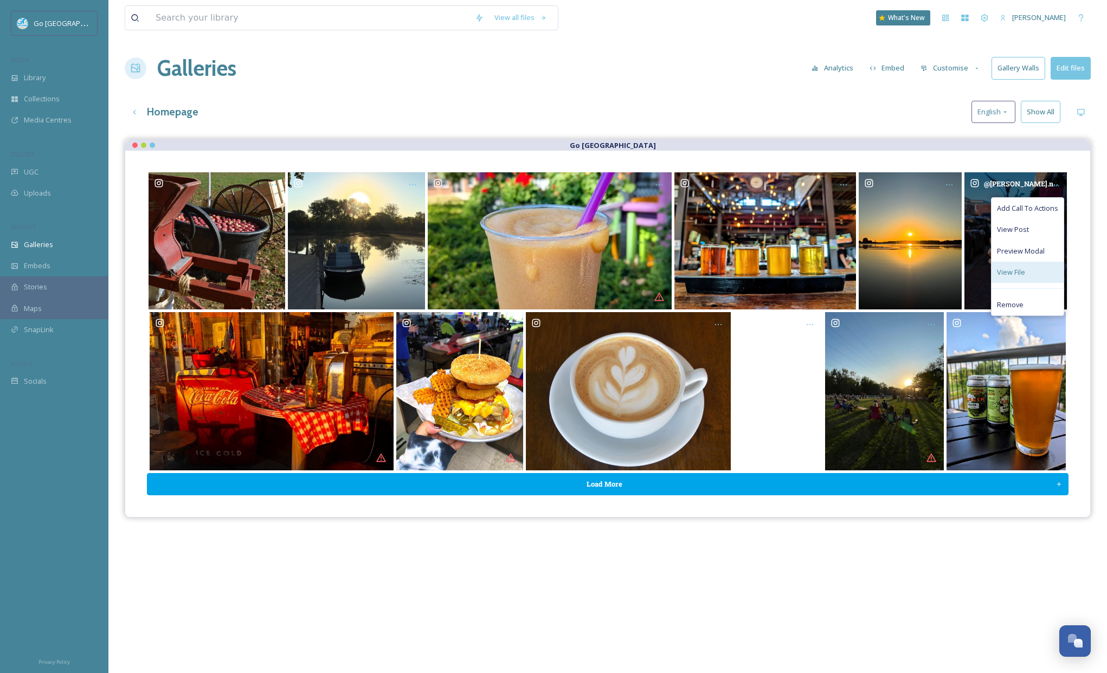
click at [1029, 277] on div "View File" at bounding box center [1028, 272] width 72 height 21
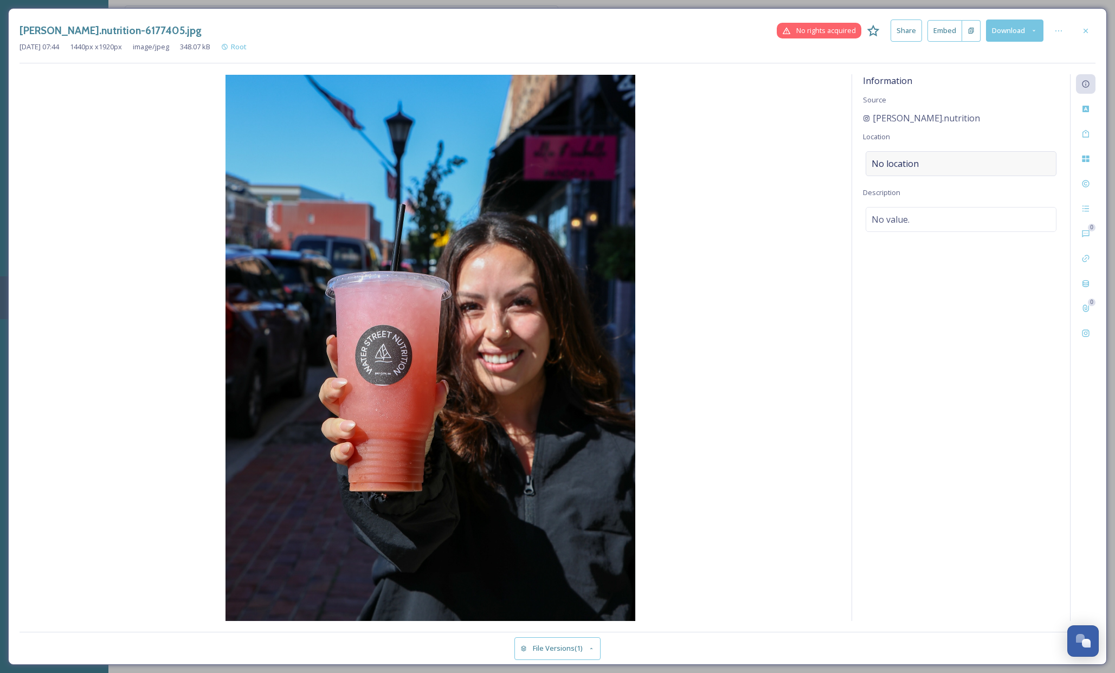
click at [909, 164] on span "No location" at bounding box center [895, 163] width 47 height 13
click at [893, 160] on input at bounding box center [961, 164] width 190 height 24
type input "water street nutrition"
click at [1013, 195] on div "Water Street Nutrition 904 N Water St, Bay City, MI 48708, USA" at bounding box center [961, 197] width 189 height 37
click at [1084, 31] on icon at bounding box center [1086, 31] width 9 height 9
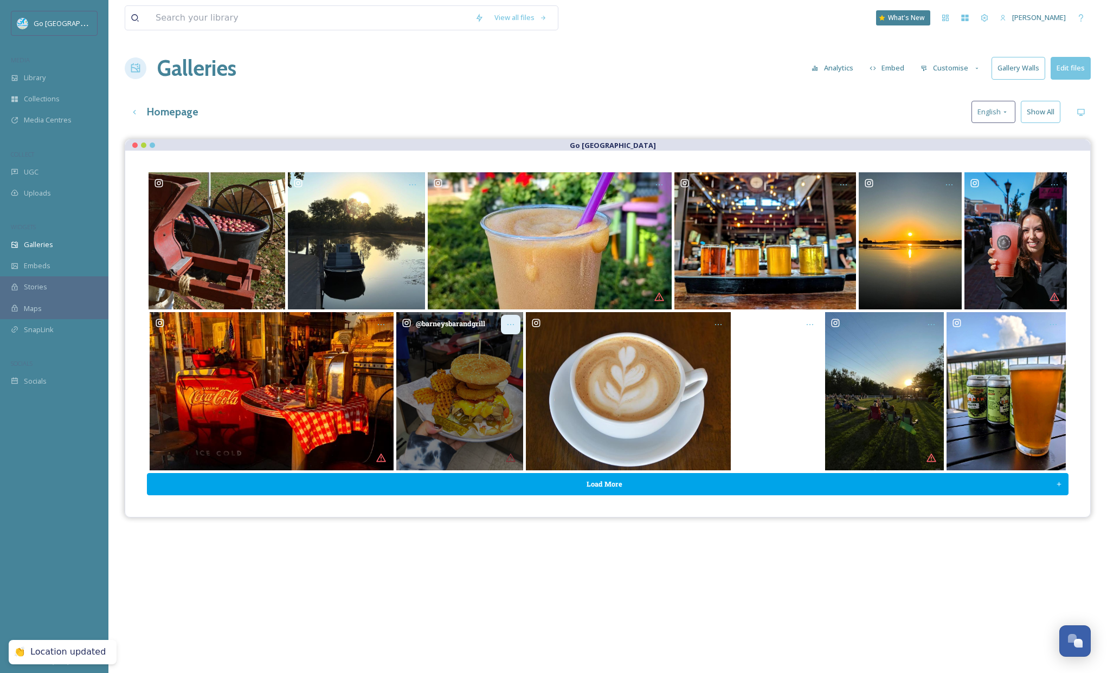
click at [510, 323] on icon "Opens media popup. Media description: barneysbarandgrill-6189463.jpg." at bounding box center [510, 324] width 9 height 9
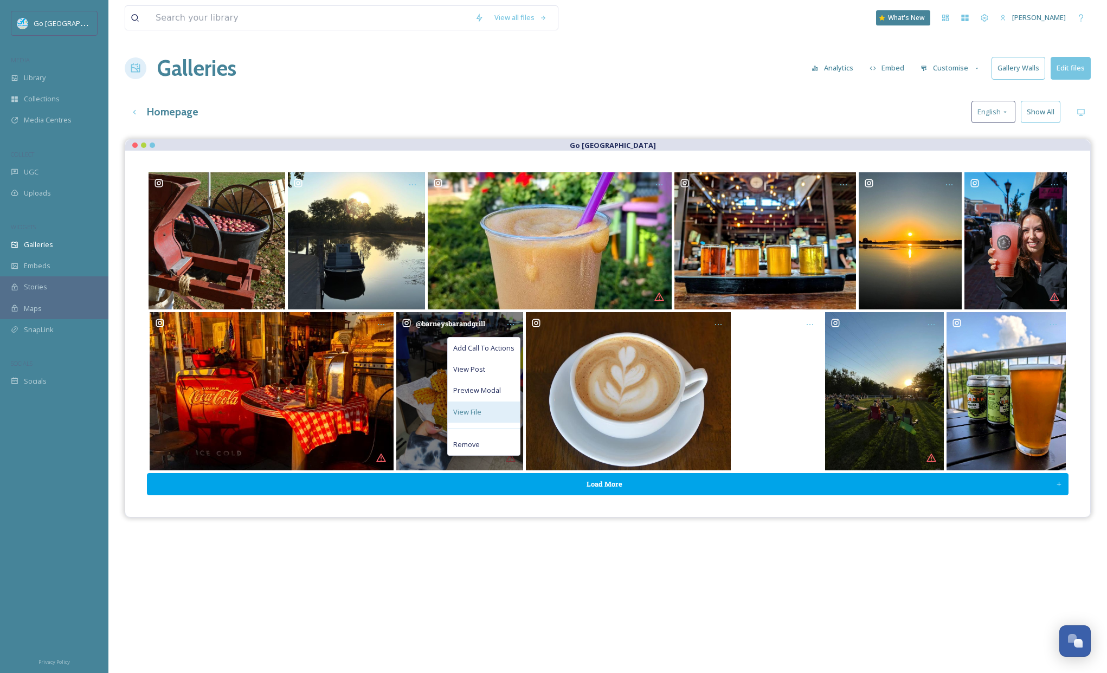
click at [492, 412] on div "View File" at bounding box center [484, 412] width 72 height 21
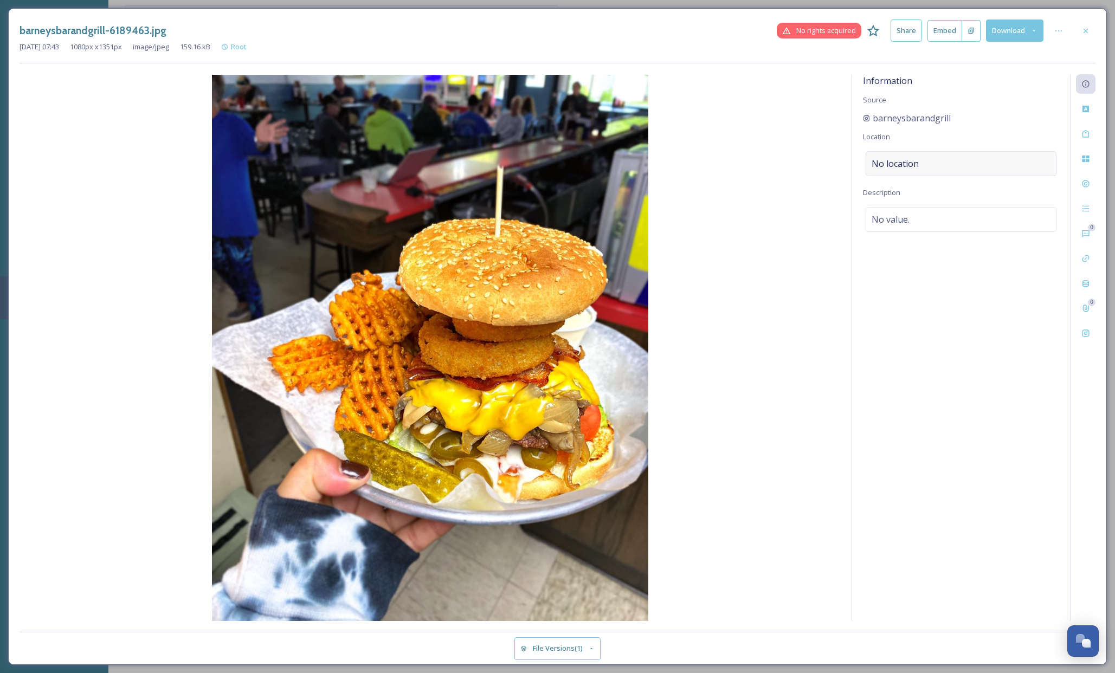
click at [928, 165] on div "No location" at bounding box center [961, 163] width 191 height 25
click at [954, 160] on input at bounding box center [961, 164] width 190 height 24
type input "barneys bar and grill"
click at [939, 193] on div "Barney's Bar & Grill 800 Michigan Ave, Bay City, MI 48708, USA" at bounding box center [915, 197] width 87 height 26
click at [1087, 29] on icon at bounding box center [1086, 30] width 4 height 4
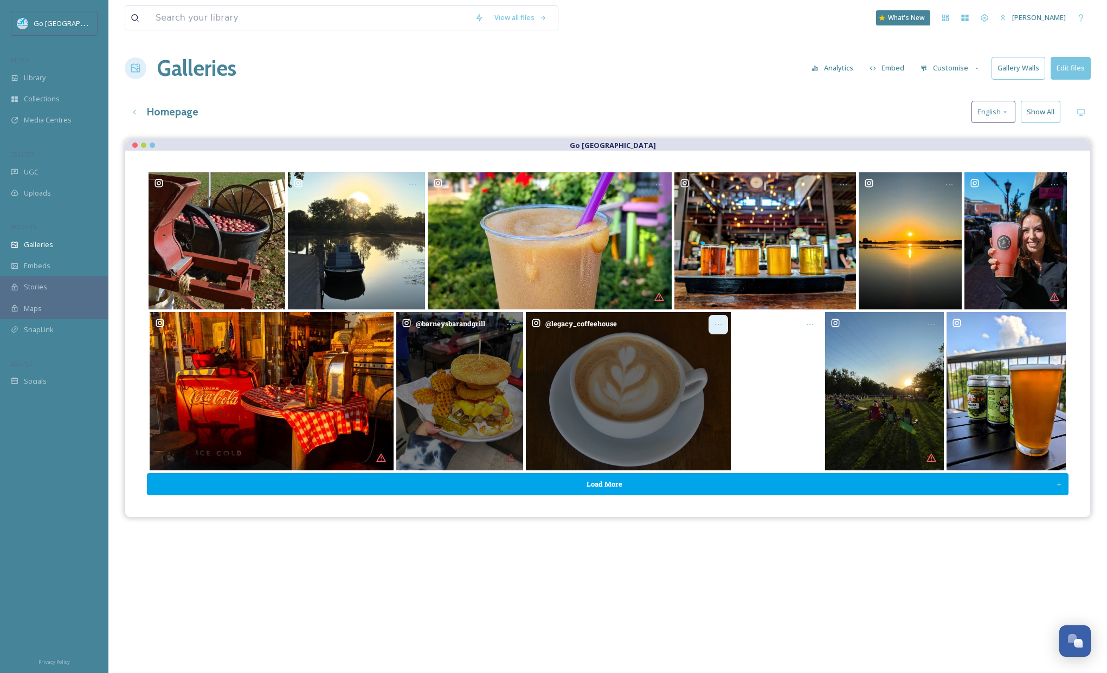
click at [718, 321] on icon "Opens media popup. Media description: legacy_coffeehouse-6177419.jpg." at bounding box center [718, 324] width 9 height 9
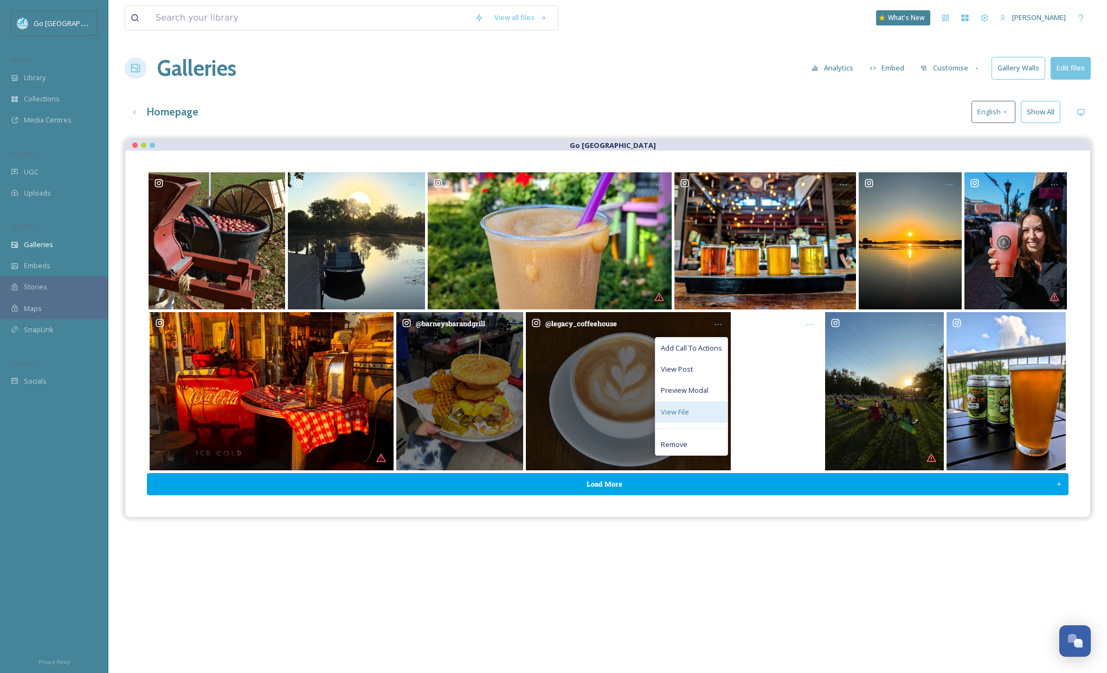
click at [690, 407] on div "View File" at bounding box center [692, 412] width 72 height 21
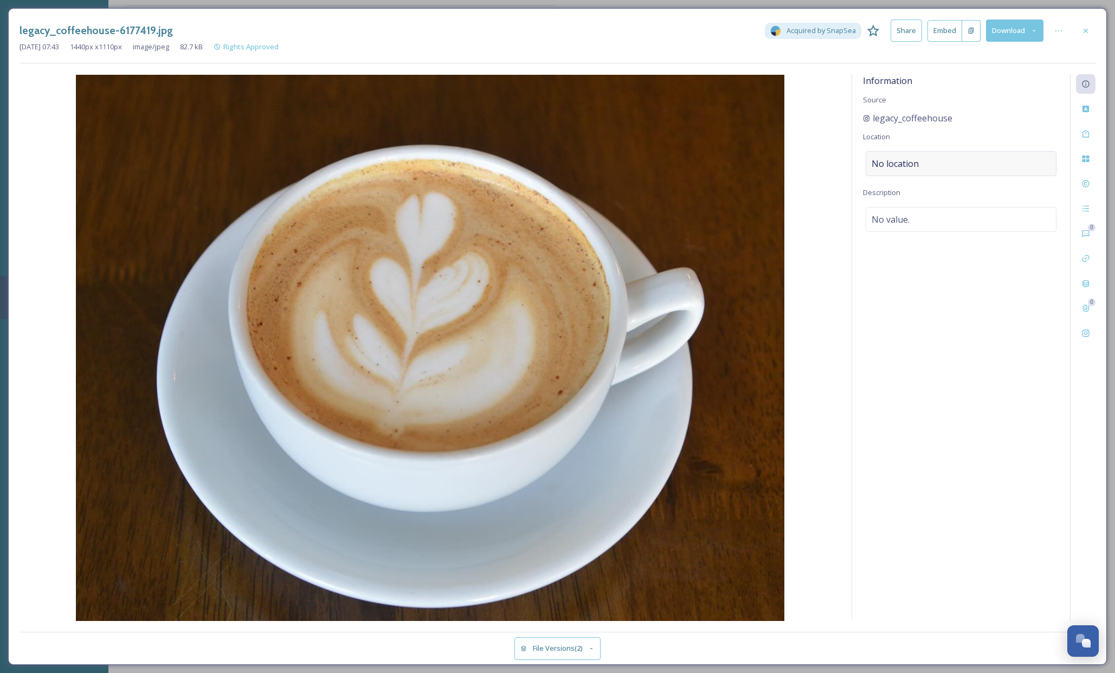
click at [925, 155] on div "No location" at bounding box center [961, 163] width 191 height 25
click at [915, 166] on input at bounding box center [961, 164] width 190 height 24
type input "legacy coffeehouse"
click at [988, 197] on div "Legacy Coffee House 810 Saginaw St, Bay City, MI 48708, USA" at bounding box center [961, 197] width 189 height 37
click at [1082, 38] on div at bounding box center [1086, 31] width 20 height 20
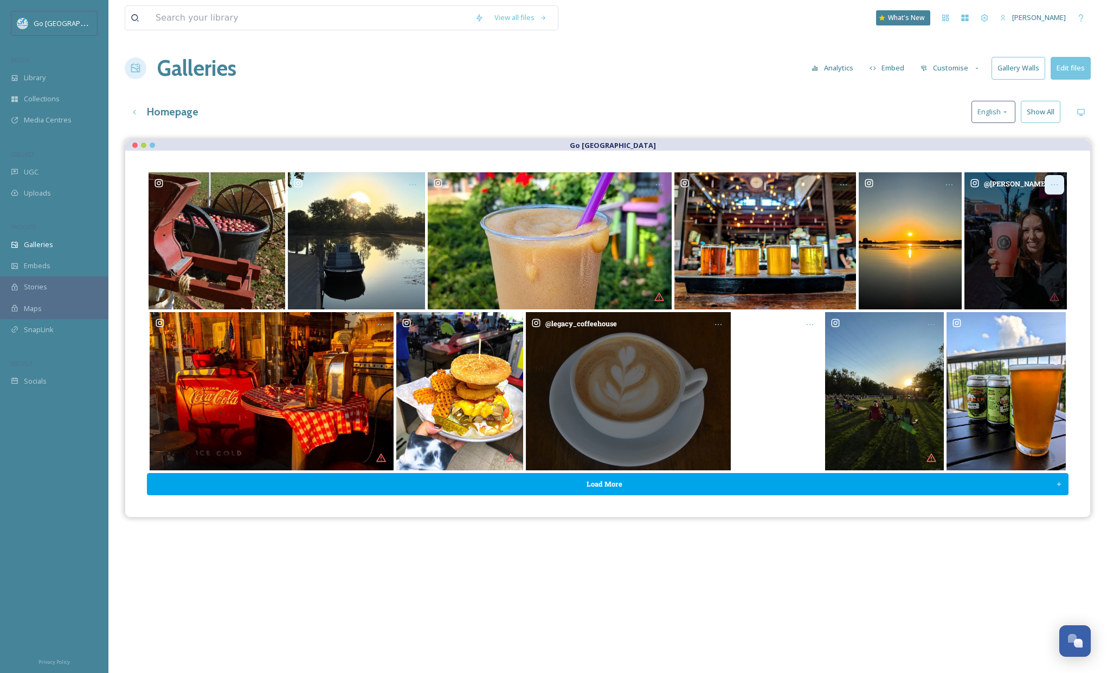
click at [1055, 177] on div "Opens media popup. Media description: waterstreet.nutrition-6177405.jpg." at bounding box center [1055, 185] width 20 height 20
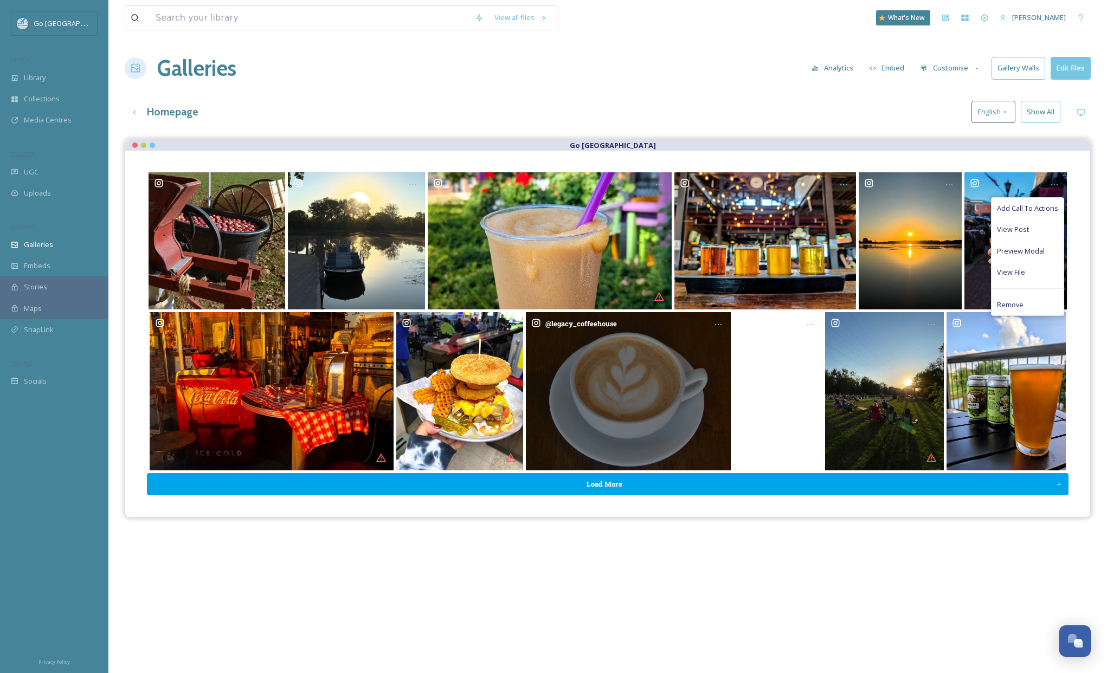
click at [848, 133] on div "View all files What's New Amber Balley Galleries Analytics Embed Customise Gall…" at bounding box center [607, 414] width 999 height 829
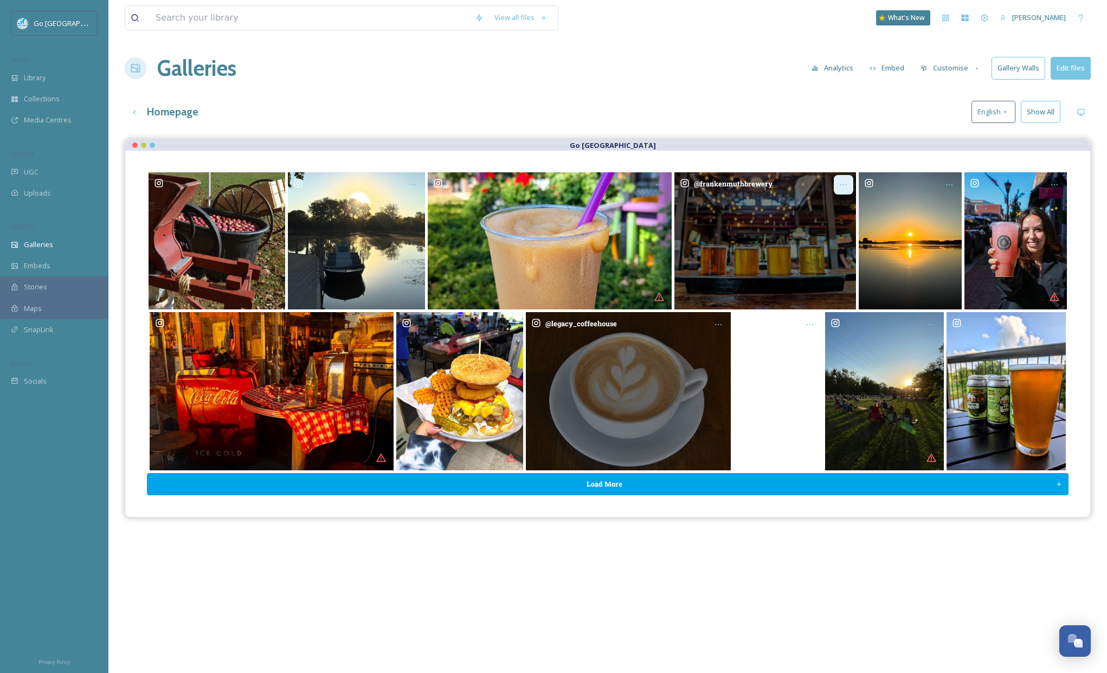
click at [843, 183] on icon "Opens media popup. Media description: frankenmuthbrewery-6189469.jpg." at bounding box center [843, 185] width 9 height 9
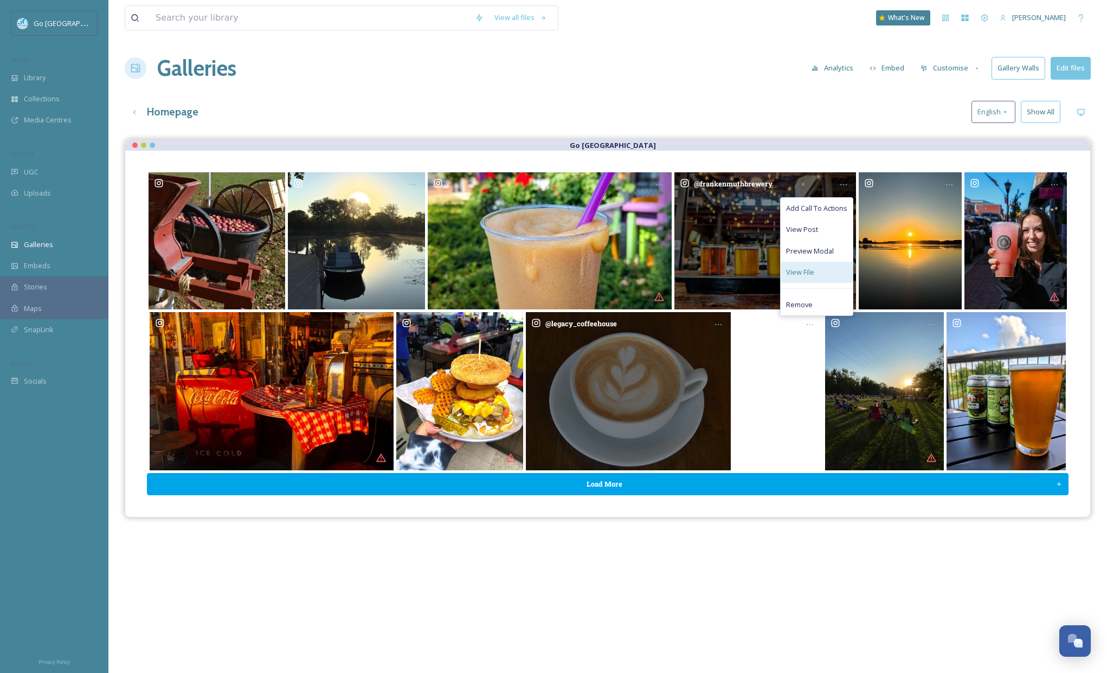
click at [810, 269] on span "View File" at bounding box center [800, 272] width 28 height 10
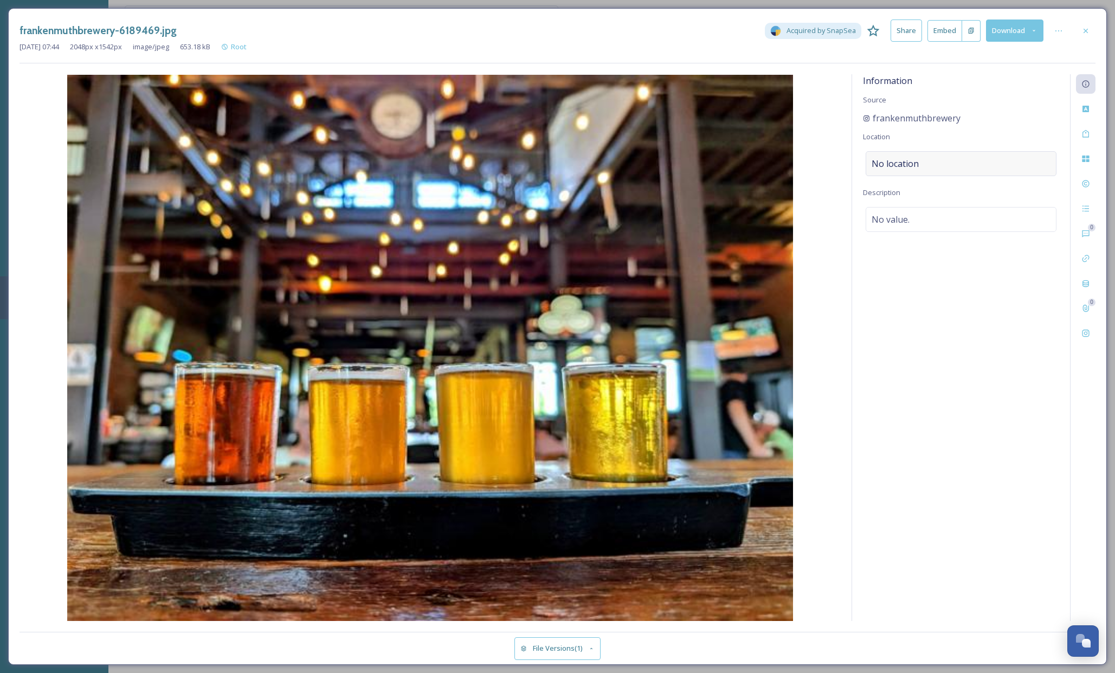
click at [942, 158] on div "No location" at bounding box center [961, 163] width 191 height 25
click at [889, 153] on input at bounding box center [961, 164] width 190 height 24
type input "frankenmuth brewery"
click at [945, 294] on div "Frankenmuth Brewery 425 S Main St, Frankenmuth, MI 48734, USA" at bounding box center [908, 295] width 72 height 26
click at [1084, 29] on icon at bounding box center [1086, 30] width 4 height 4
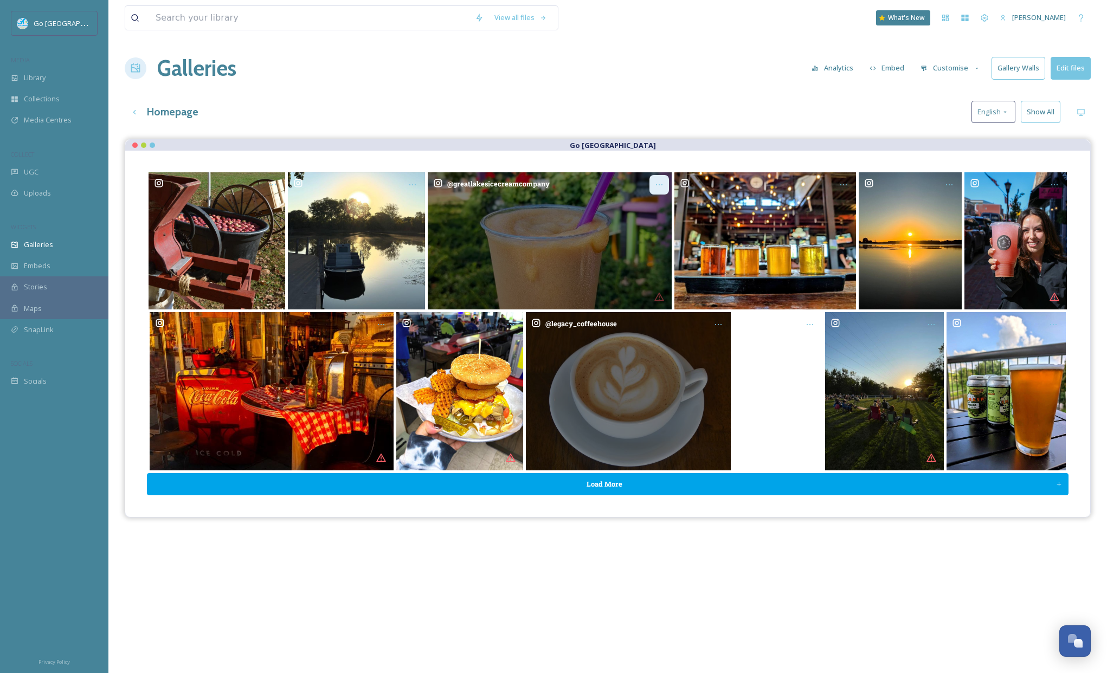
click at [659, 187] on icon "Opens media popup. Media description: greatlakesicecreamcompany-6190658.webp." at bounding box center [659, 185] width 9 height 9
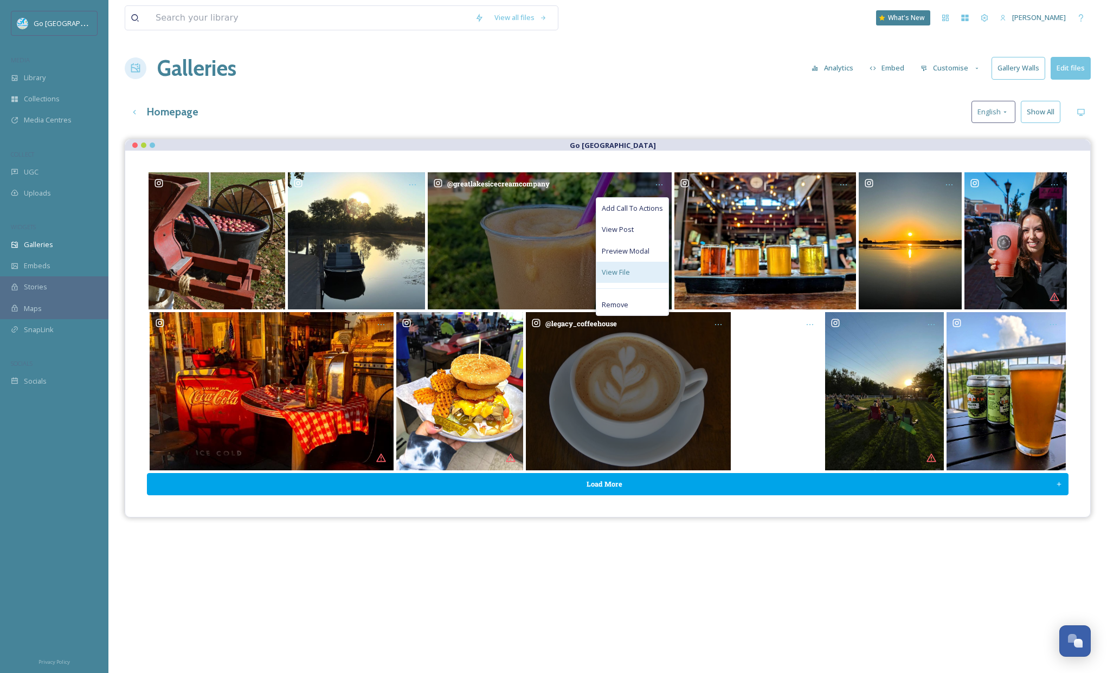
click at [644, 274] on div "View File" at bounding box center [632, 272] width 72 height 21
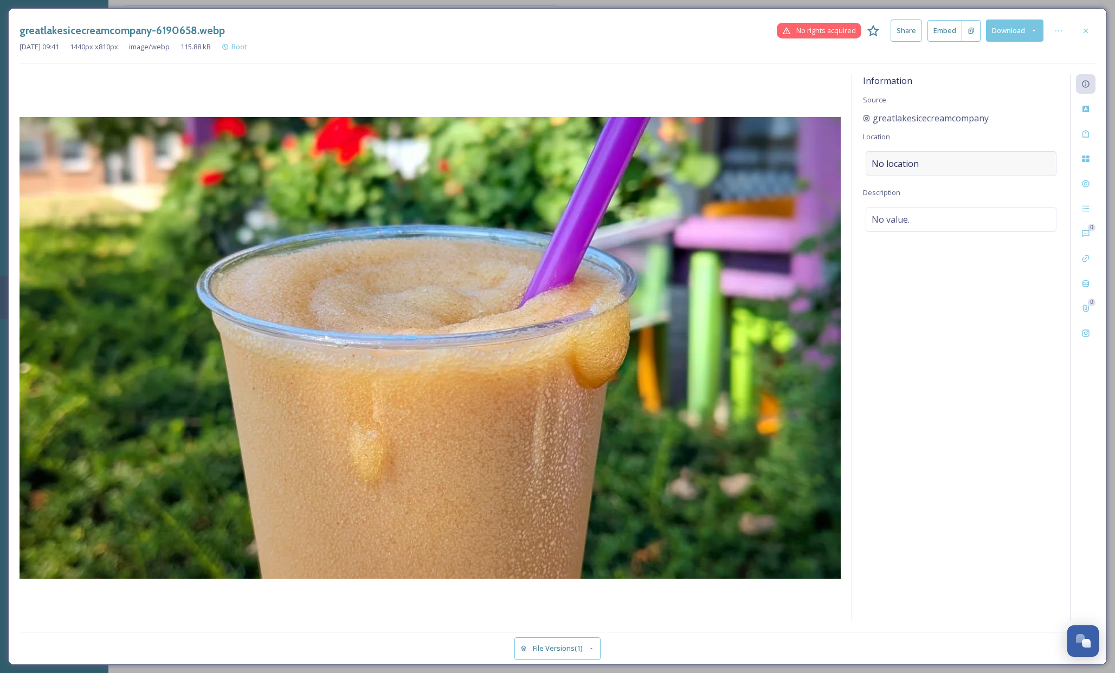
click at [911, 160] on span "No location" at bounding box center [895, 163] width 47 height 13
click at [881, 163] on input at bounding box center [961, 164] width 190 height 24
click at [973, 162] on input "great lakes ice cream" at bounding box center [961, 164] width 190 height 24
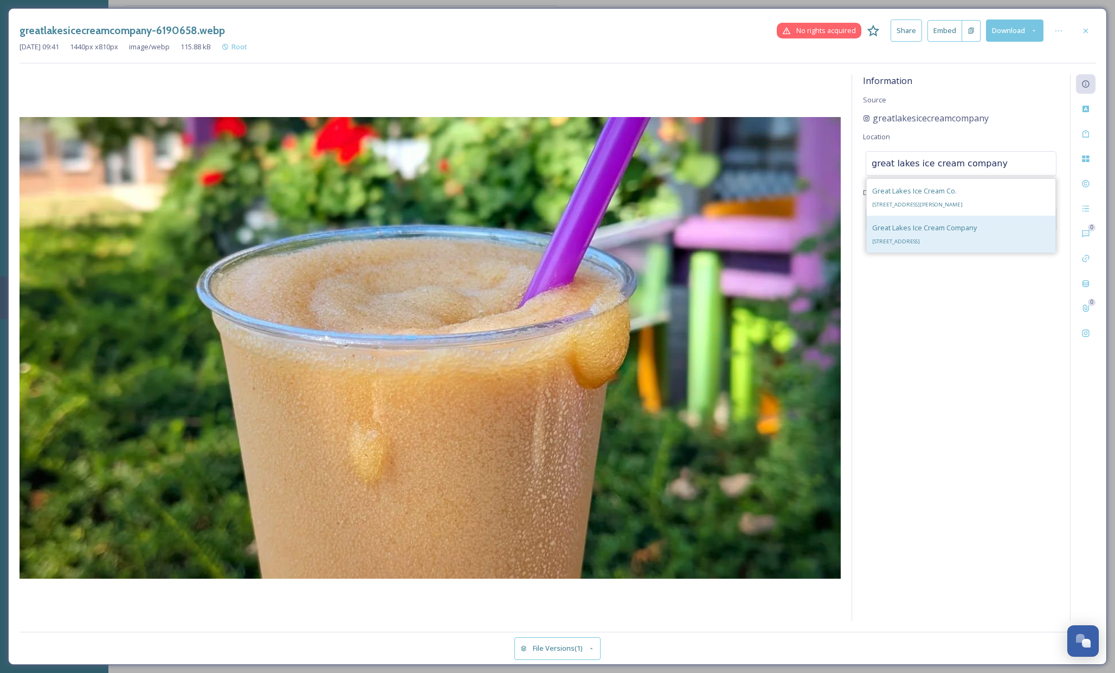
type input "great lakes ice cream company"
click at [1017, 233] on div "Great Lakes Ice Cream Company 7647 Gratiot Rd, Saginaw, MI 48609, USA" at bounding box center [961, 234] width 189 height 37
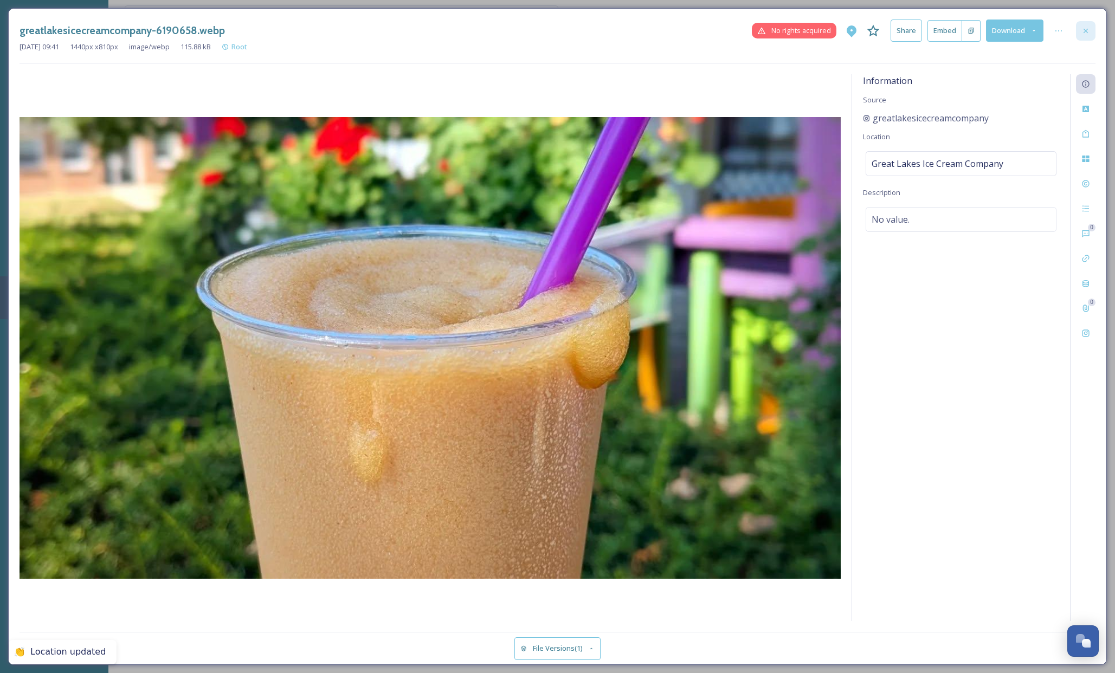
click at [1087, 27] on icon at bounding box center [1086, 31] width 9 height 9
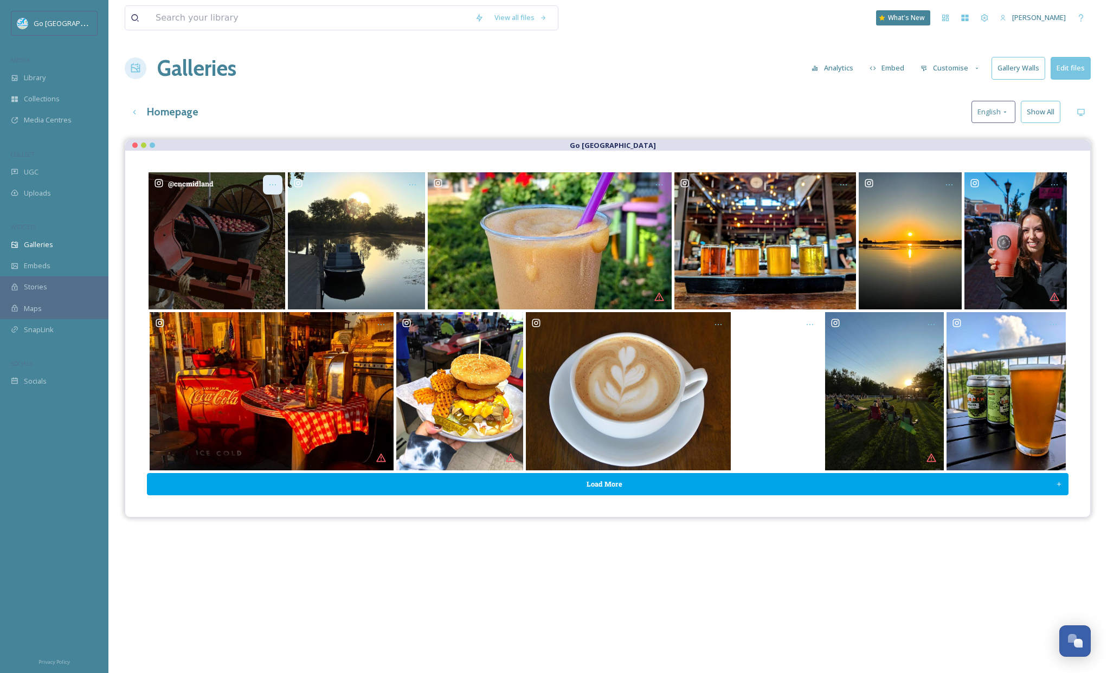
click at [275, 181] on icon "Opens media popup. Media description: cncmidland-6190654.jpg." at bounding box center [272, 185] width 9 height 9
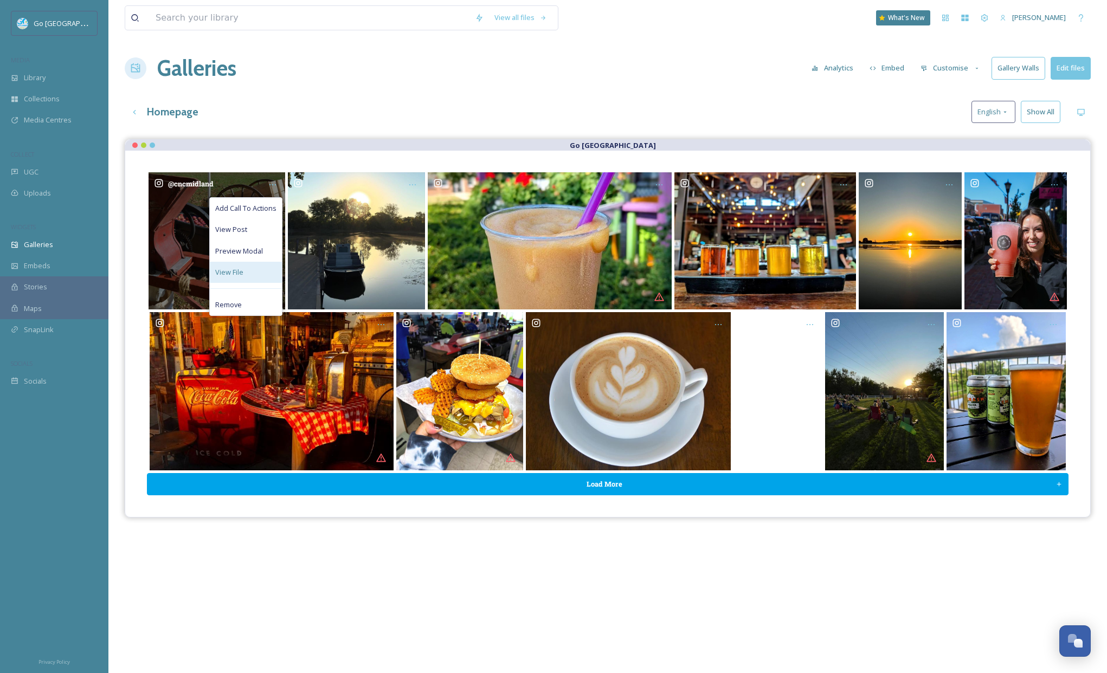
click at [249, 272] on div "View File" at bounding box center [246, 272] width 72 height 21
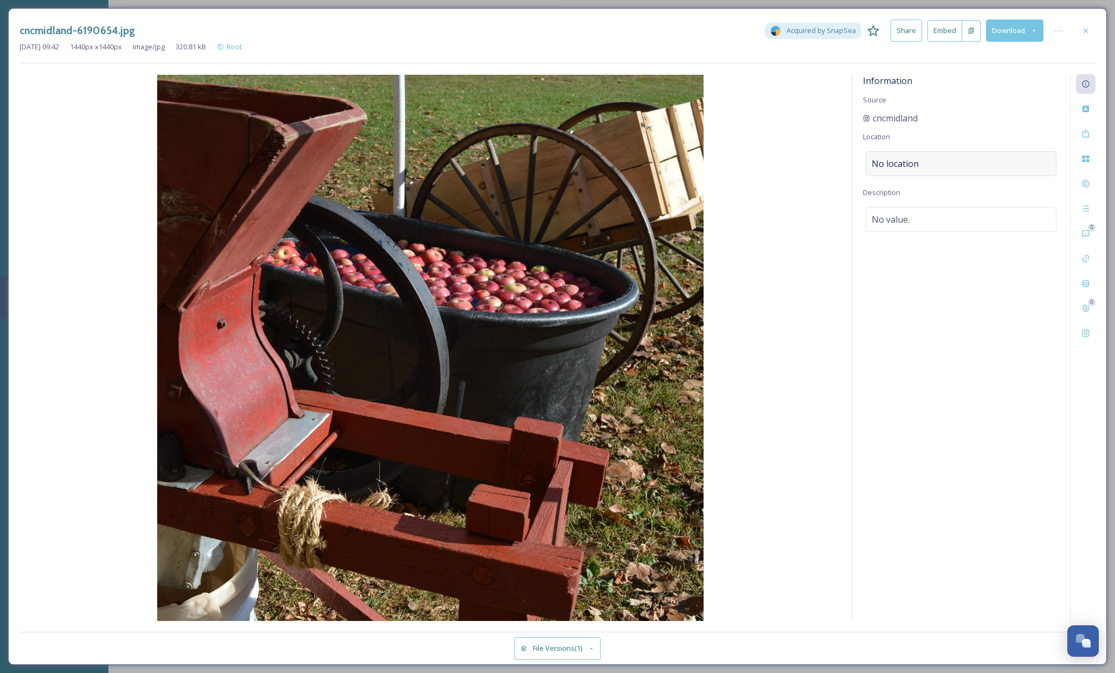
click at [940, 155] on div "No location" at bounding box center [961, 163] width 191 height 25
click at [904, 159] on input at bounding box center [961, 164] width 190 height 24
type input "chippewa nature center"
click at [937, 246] on div "Chippewa Nature Center 400 S Badour Rd, Midland, MI 48640, USA" at bounding box center [917, 248] width 91 height 26
click at [1084, 24] on div at bounding box center [1086, 31] width 20 height 20
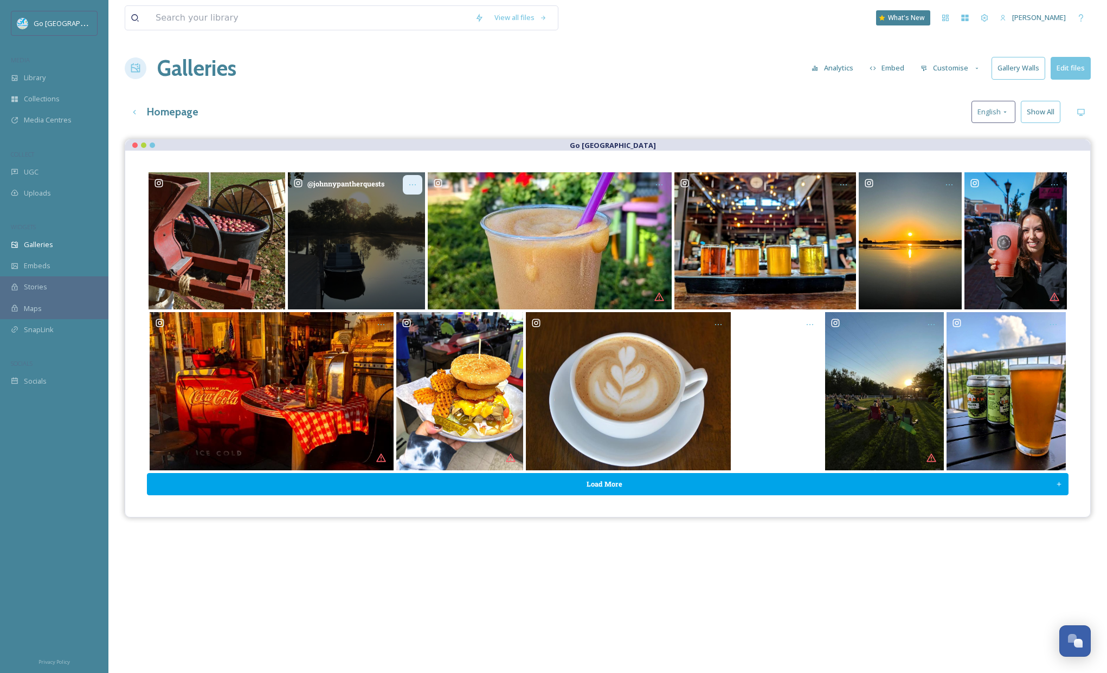
click at [411, 187] on icon "Opens media popup. Media description: johnnypantherquests-6190655.jpg." at bounding box center [412, 185] width 9 height 9
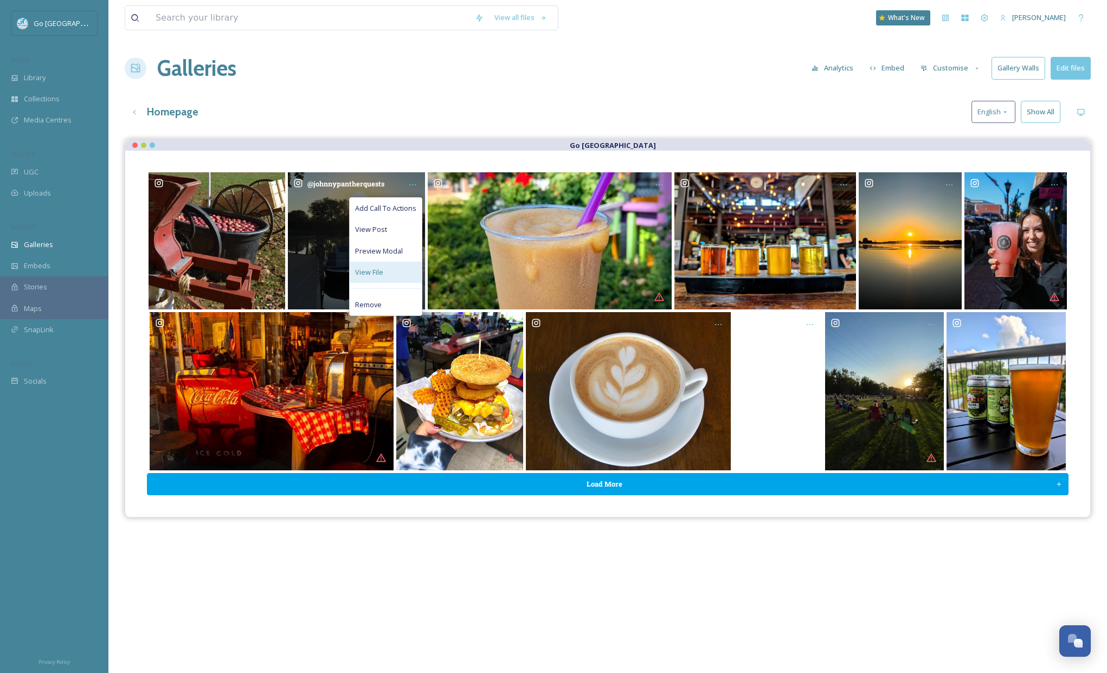
click at [387, 266] on div "View File" at bounding box center [386, 272] width 72 height 21
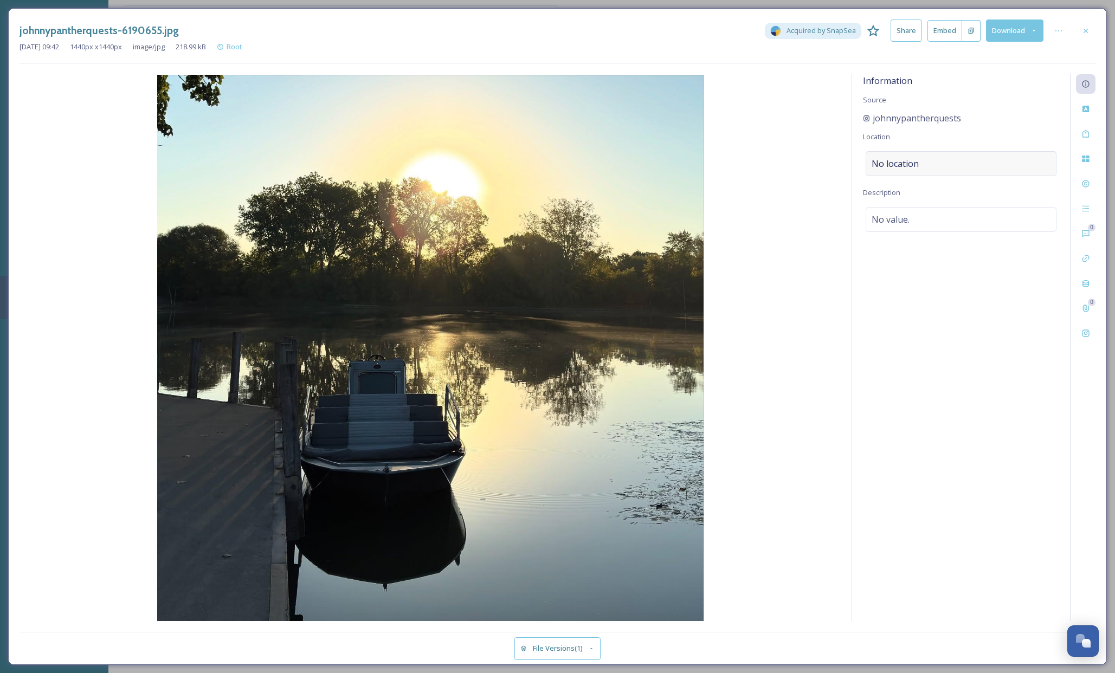
click at [902, 166] on span "No location" at bounding box center [895, 163] width 47 height 13
click at [908, 159] on input at bounding box center [961, 164] width 190 height 24
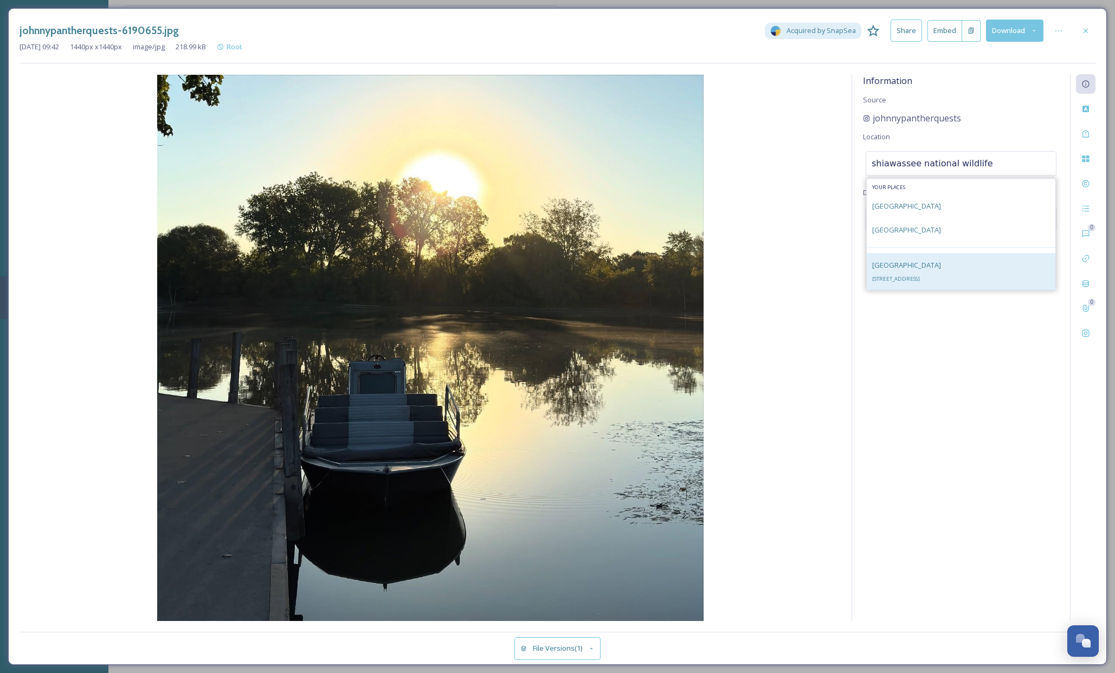
type input "shiawassee national wildlife"
click at [920, 275] on span "6975 Mower Rd, Saginaw, MI 48601, USA" at bounding box center [896, 278] width 48 height 7
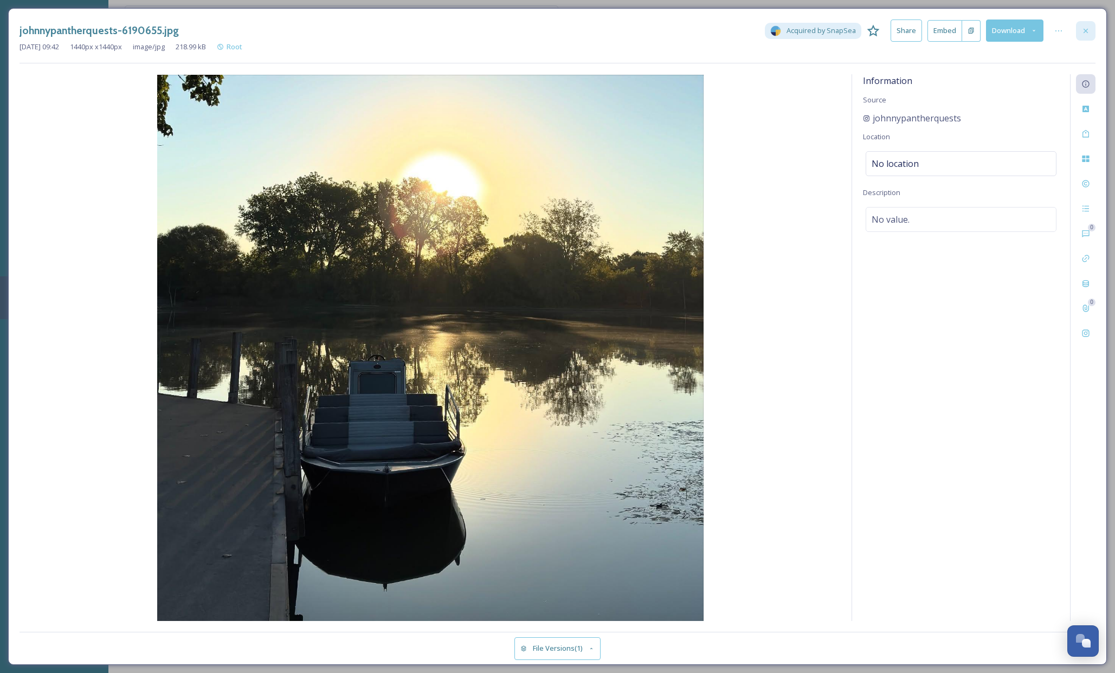
click at [1087, 24] on div at bounding box center [1086, 31] width 20 height 20
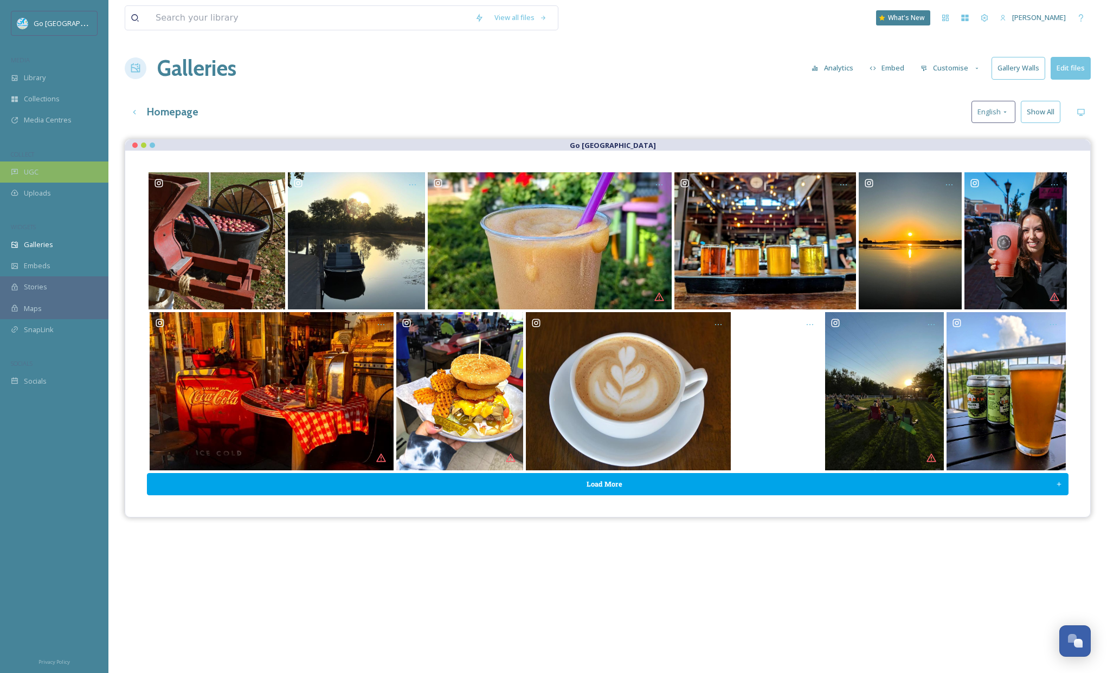
click at [63, 171] on div "UGC" at bounding box center [54, 172] width 108 height 21
